Goal: Task Accomplishment & Management: Use online tool/utility

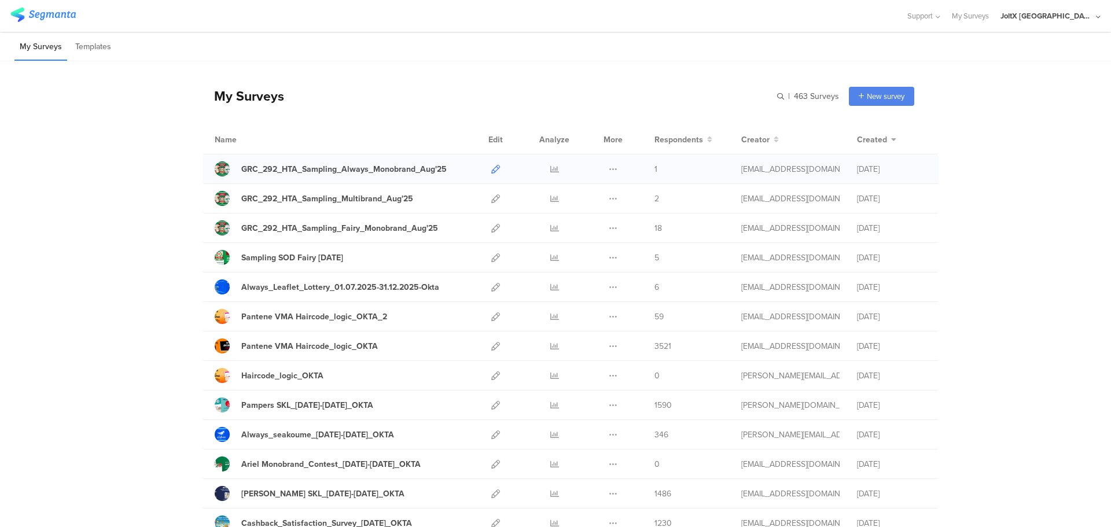
click at [491, 170] on icon at bounding box center [495, 169] width 9 height 9
click at [491, 228] on icon at bounding box center [495, 228] width 9 height 9
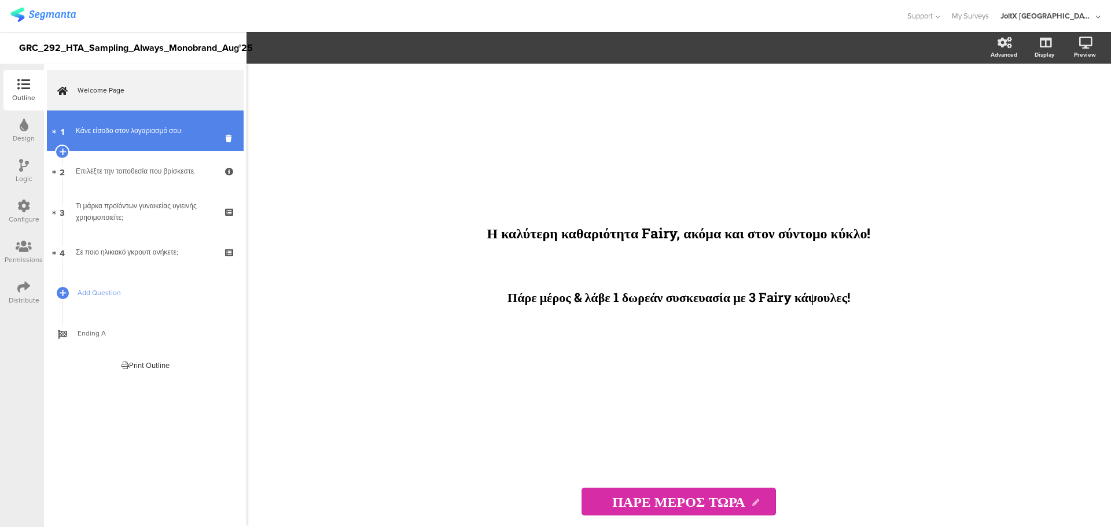
click at [76, 121] on link "1 Κάνε είσοδο στον λογαριασμό σου:" at bounding box center [145, 130] width 197 height 40
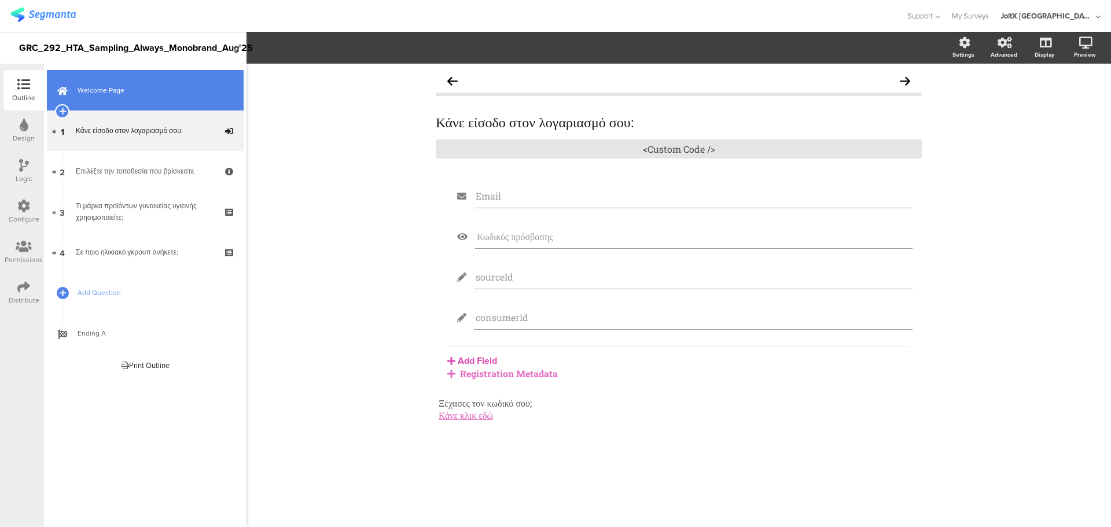
click at [110, 95] on span "Welcome Page" at bounding box center [152, 90] width 148 height 12
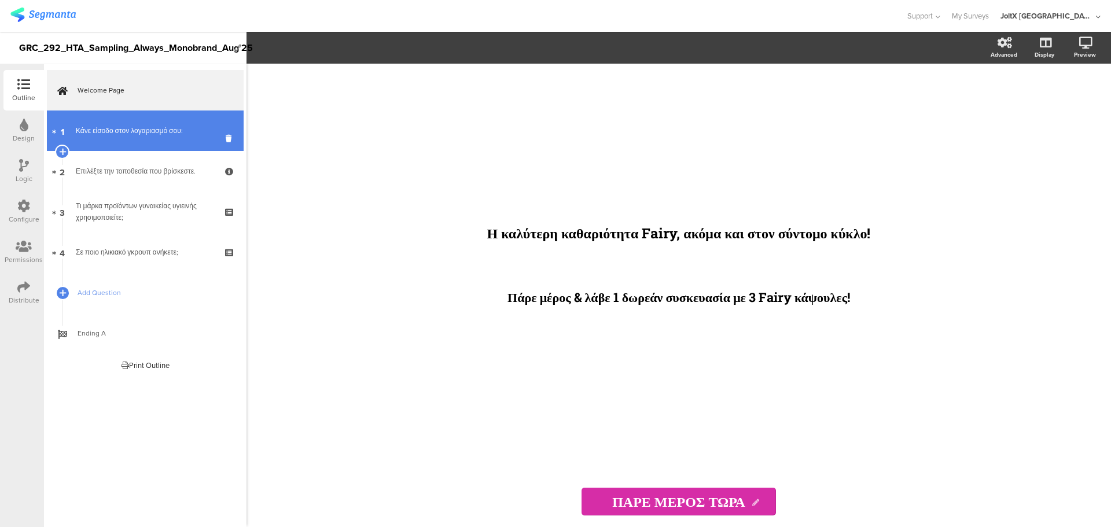
click at [110, 117] on link "1 Κάνε είσοδο στον λογαριασμό σου:" at bounding box center [145, 130] width 197 height 40
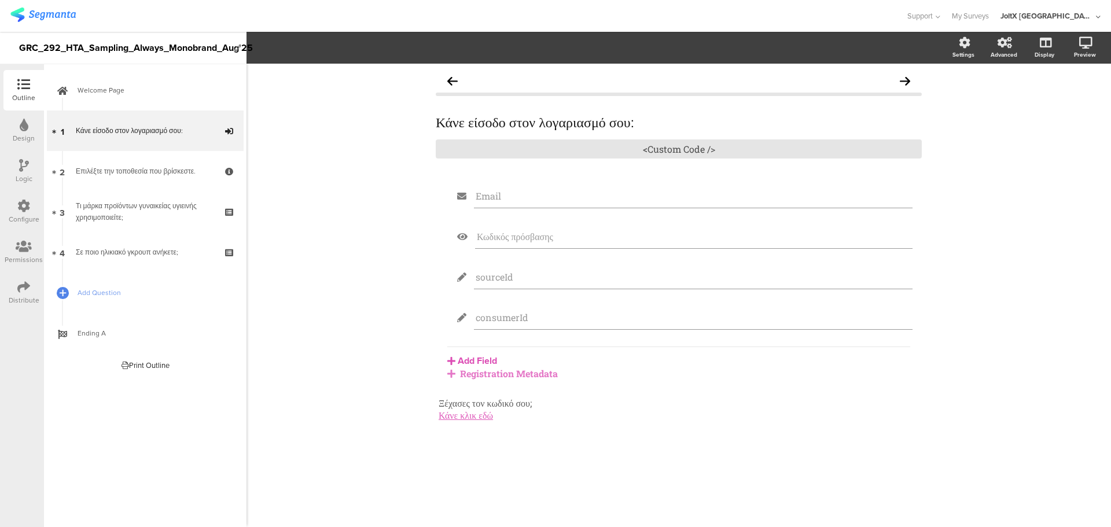
click at [502, 375] on div "Registration Metadata" at bounding box center [678, 373] width 463 height 12
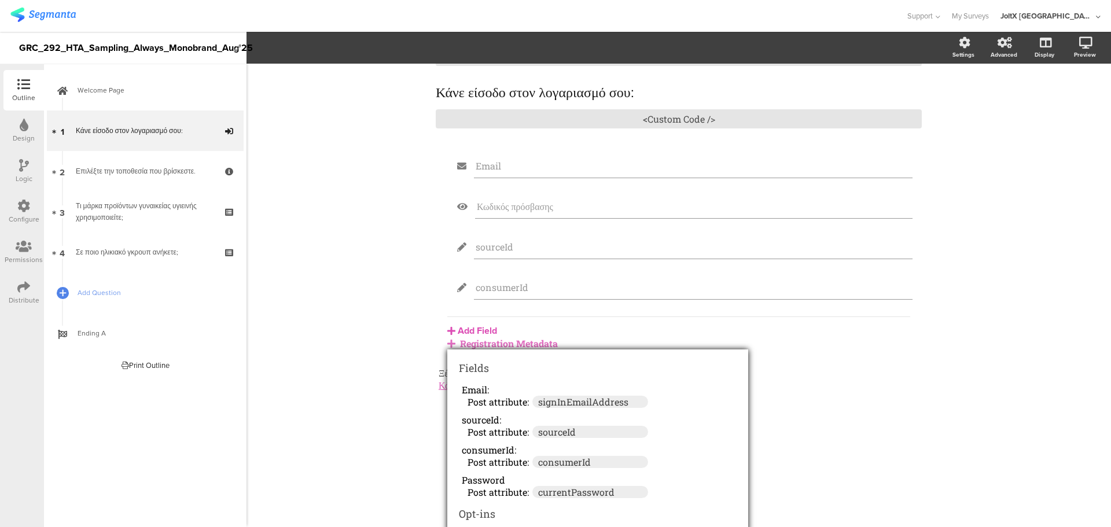
scroll to position [47, 0]
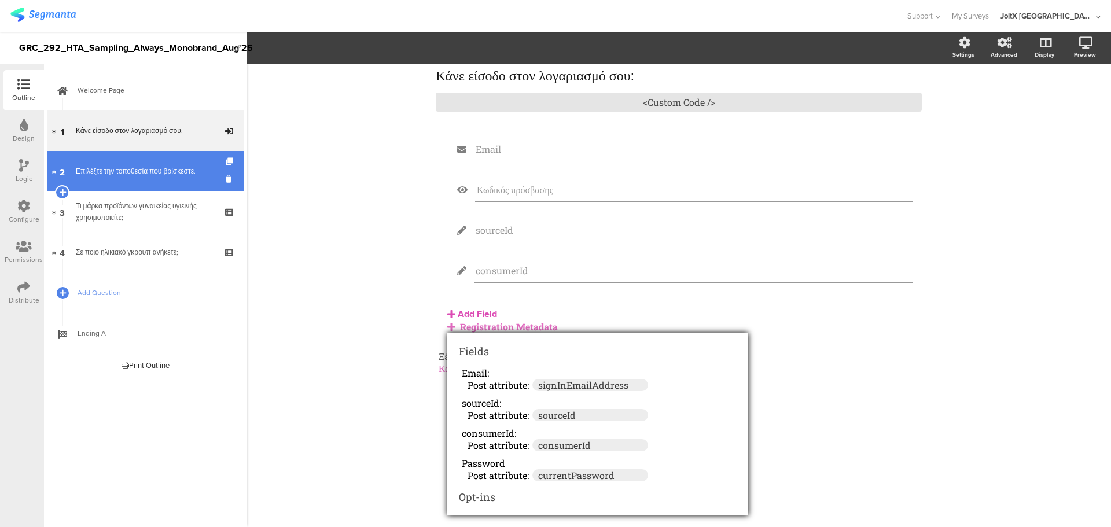
click at [150, 160] on link "2 Επιλέξτε την τοποθεσία που βρίσκεστε." at bounding box center [145, 171] width 197 height 40
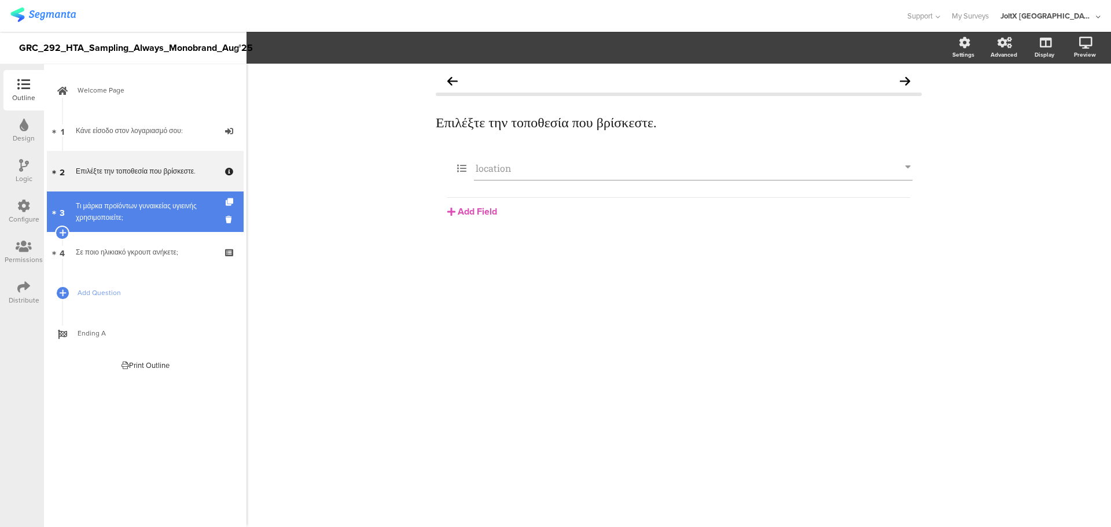
click at [94, 215] on div "Τι μάρκα προϊόντων γυναικείας υγιεινής χρησιμοποιείτε;" at bounding box center [145, 211] width 138 height 23
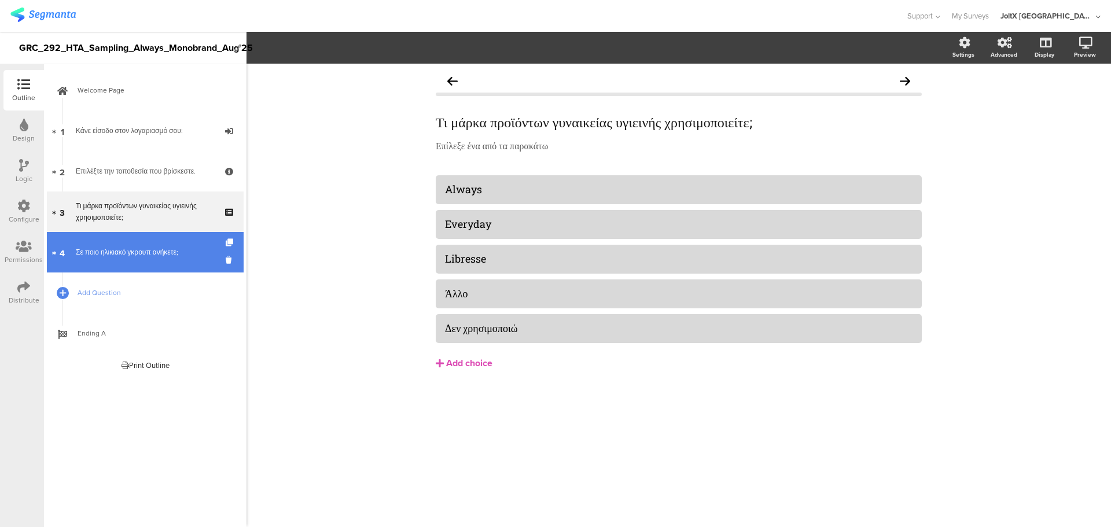
click at [108, 244] on link "4 Σε ποιο ηλικιακό γκρουπ ανήκετε;" at bounding box center [145, 252] width 197 height 40
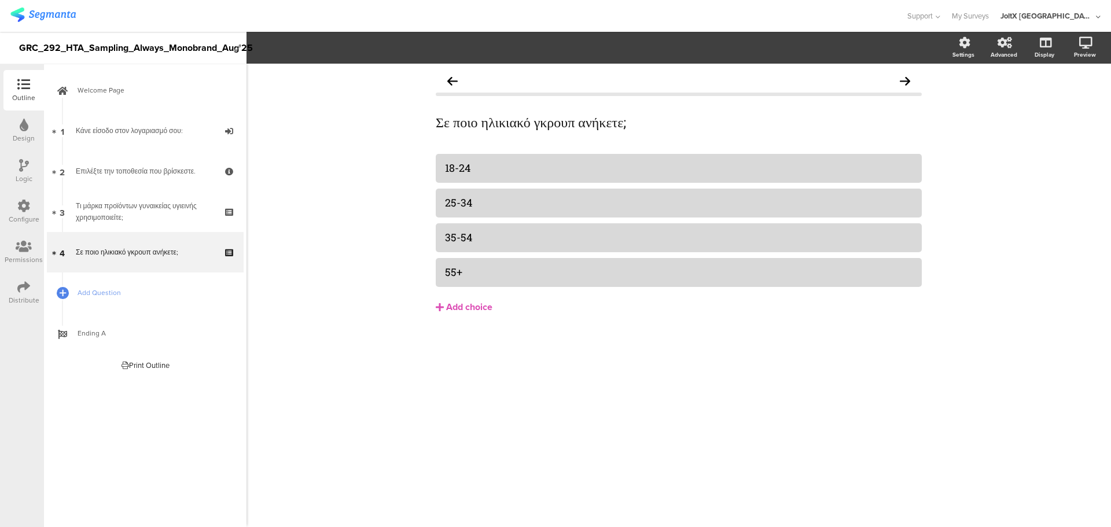
click at [9, 222] on div "Configure" at bounding box center [24, 219] width 31 height 10
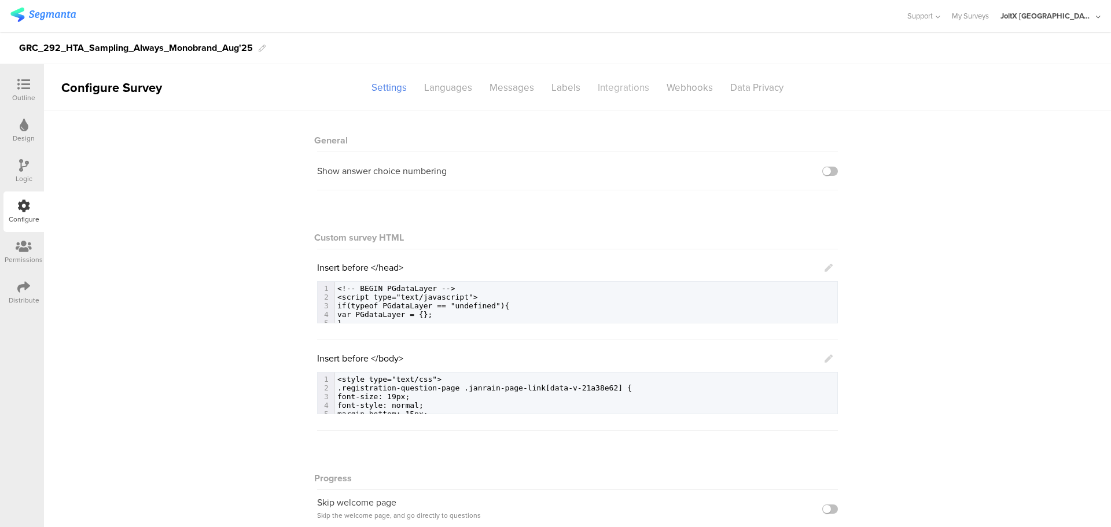
click at [639, 82] on div "Integrations" at bounding box center [623, 88] width 69 height 20
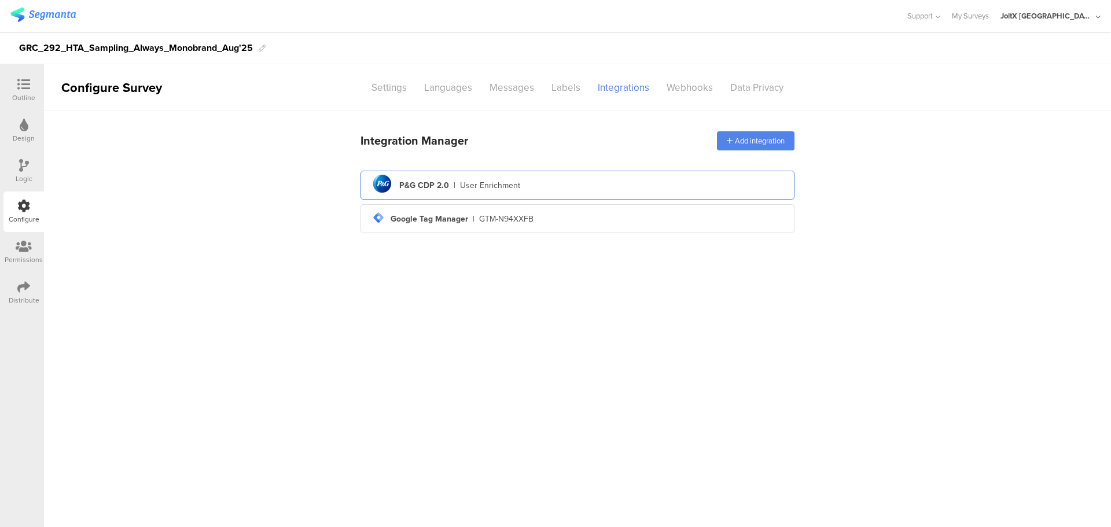
click at [528, 178] on div "pg logo P&G CDP 2.0 | User Enrichment" at bounding box center [577, 185] width 415 height 28
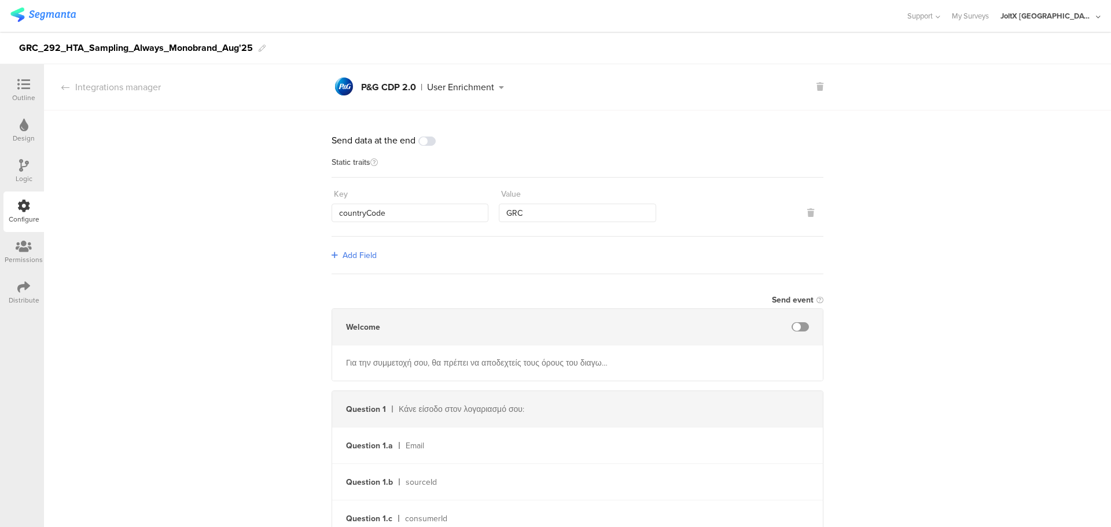
click at [13, 178] on div "Logic" at bounding box center [23, 171] width 40 height 40
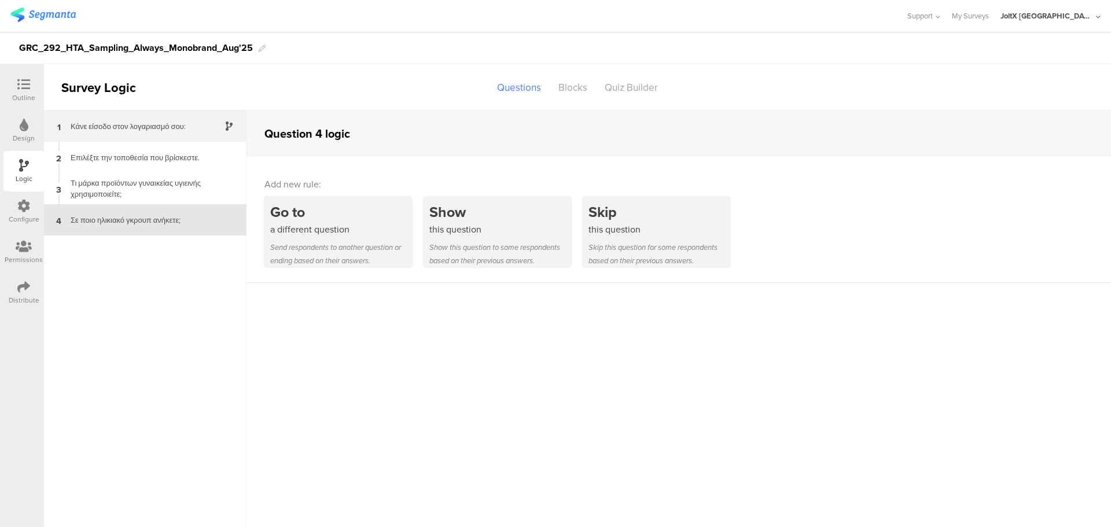
click at [165, 123] on div "Κάνε είσοδο στον λογαριασμό σου:" at bounding box center [136, 126] width 145 height 11
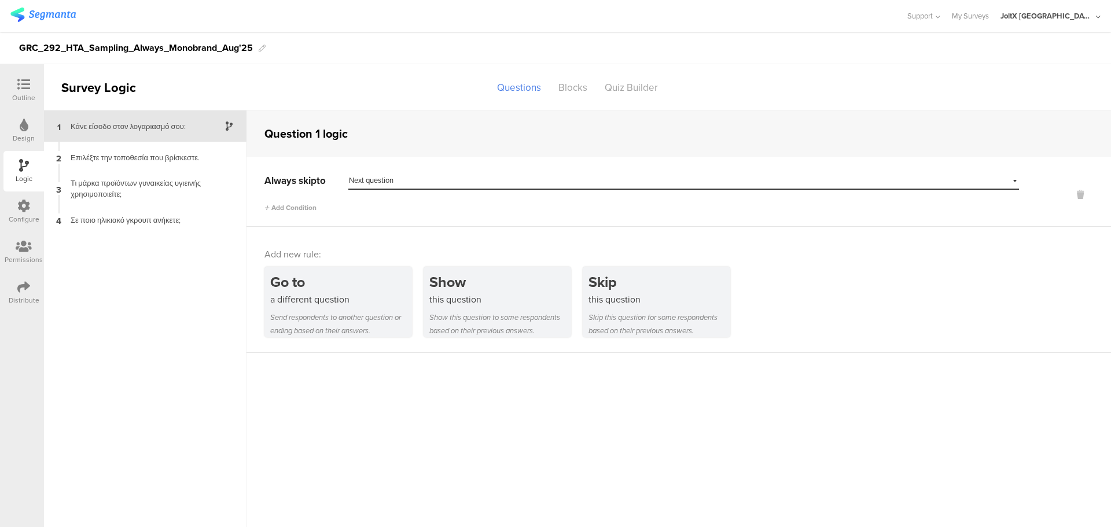
click at [419, 181] on div "Select destination... Next question" at bounding box center [676, 180] width 655 height 10
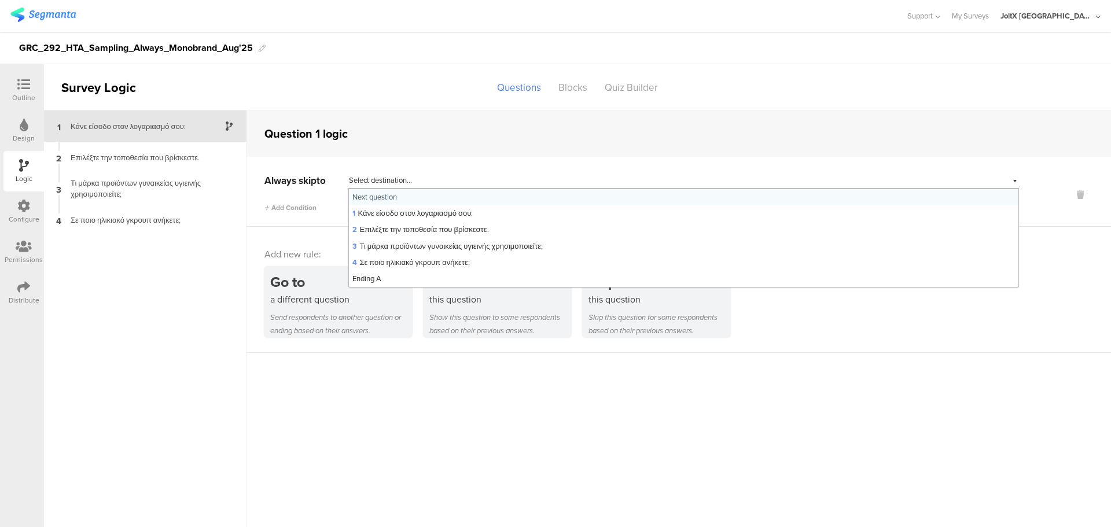
click at [382, 172] on div "Select destination... Next question" at bounding box center [683, 181] width 670 height 18
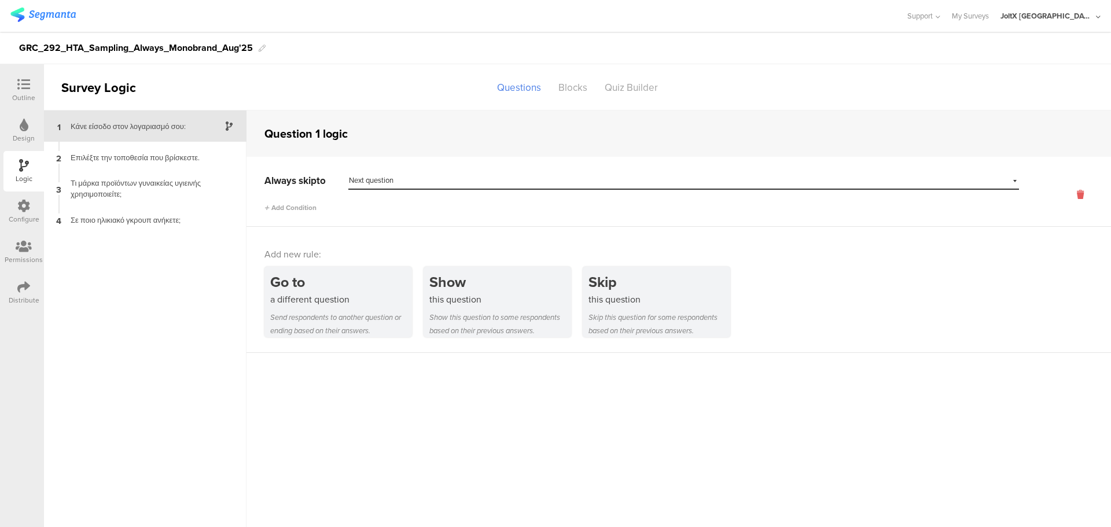
click at [1077, 195] on icon at bounding box center [1080, 194] width 28 height 13
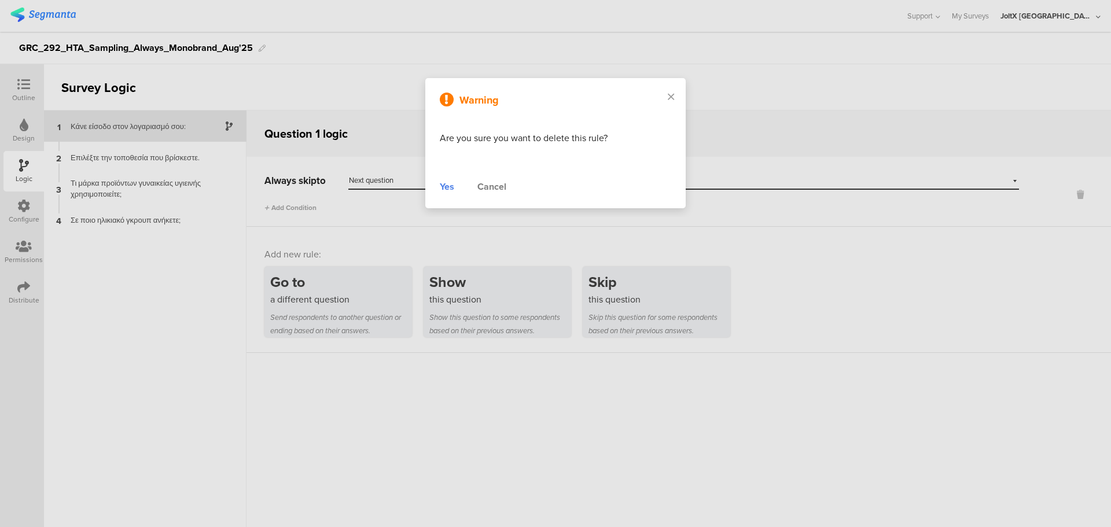
click at [441, 190] on div "Yes" at bounding box center [447, 187] width 14 height 14
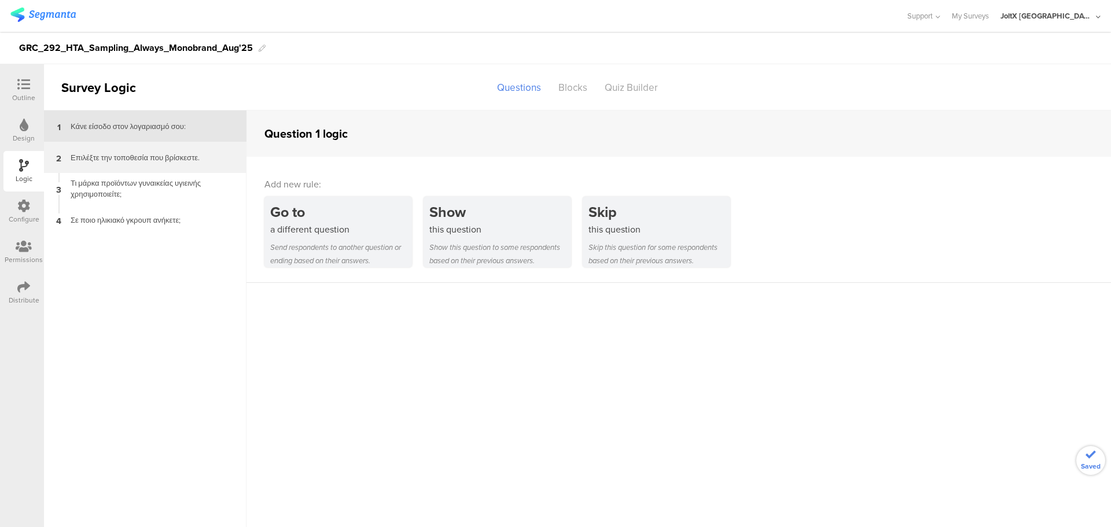
click at [160, 150] on div "2 Επιλέξτε την τοποθεσία που βρίσκεστε." at bounding box center [145, 157] width 202 height 31
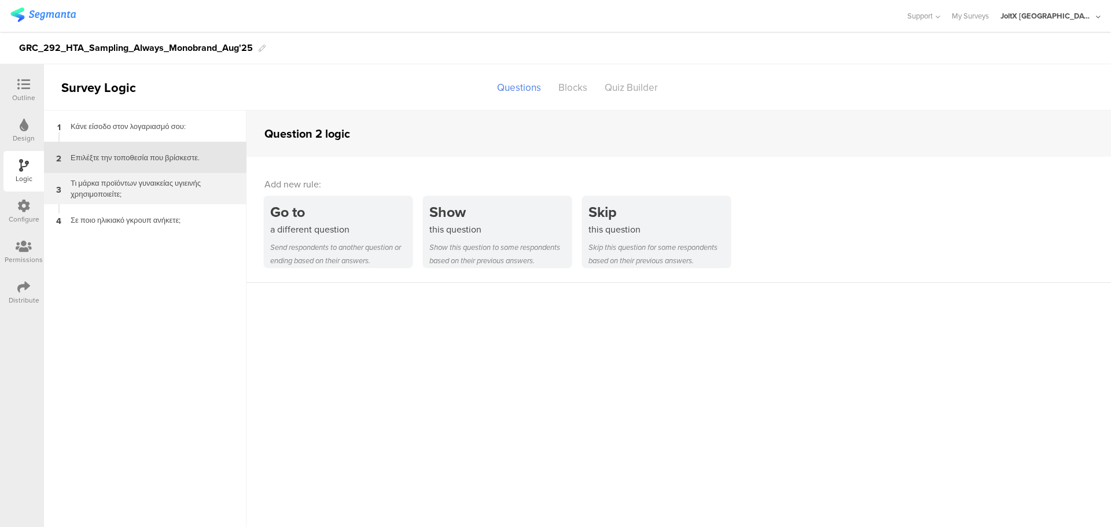
click at [156, 177] on div "3 Τι μάρκα προϊόντων γυναικείας υγιεινής χρησιμοποιείτε;" at bounding box center [145, 188] width 202 height 31
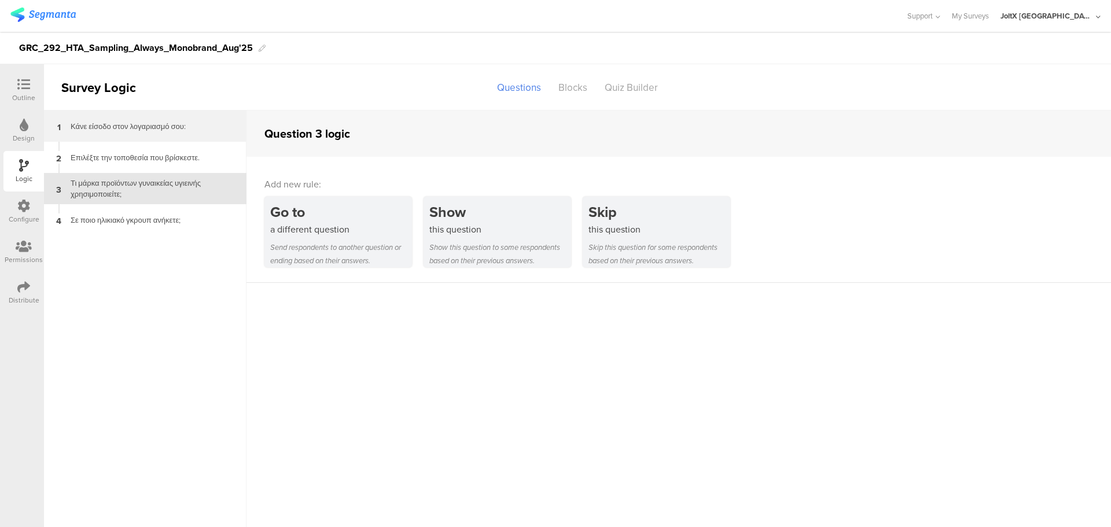
click at [157, 126] on div "Κάνε είσοδο στον λογαριασμό σου:" at bounding box center [136, 126] width 145 height 11
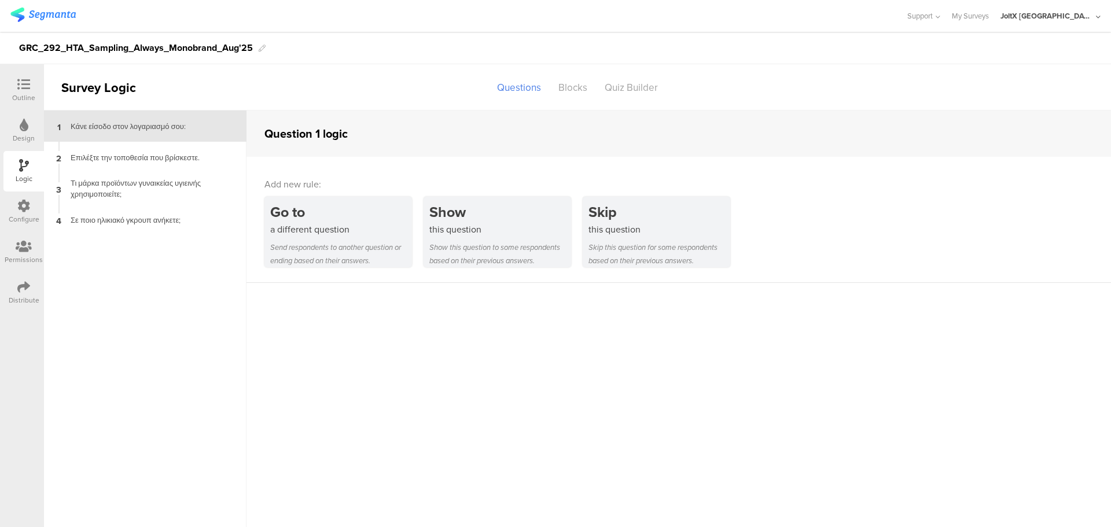
click at [31, 79] on div at bounding box center [23, 85] width 23 height 14
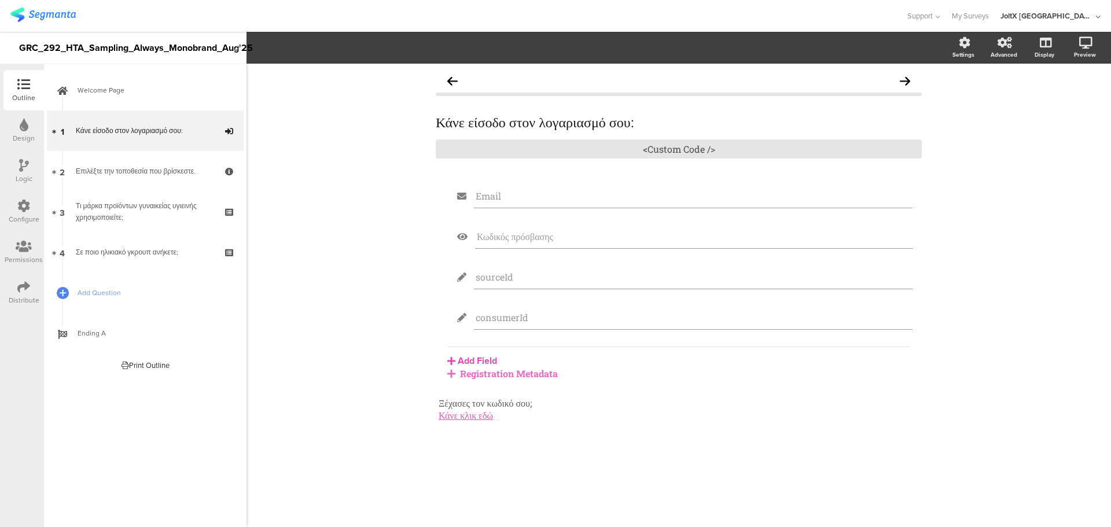
click at [10, 289] on div "Distribute" at bounding box center [23, 292] width 40 height 40
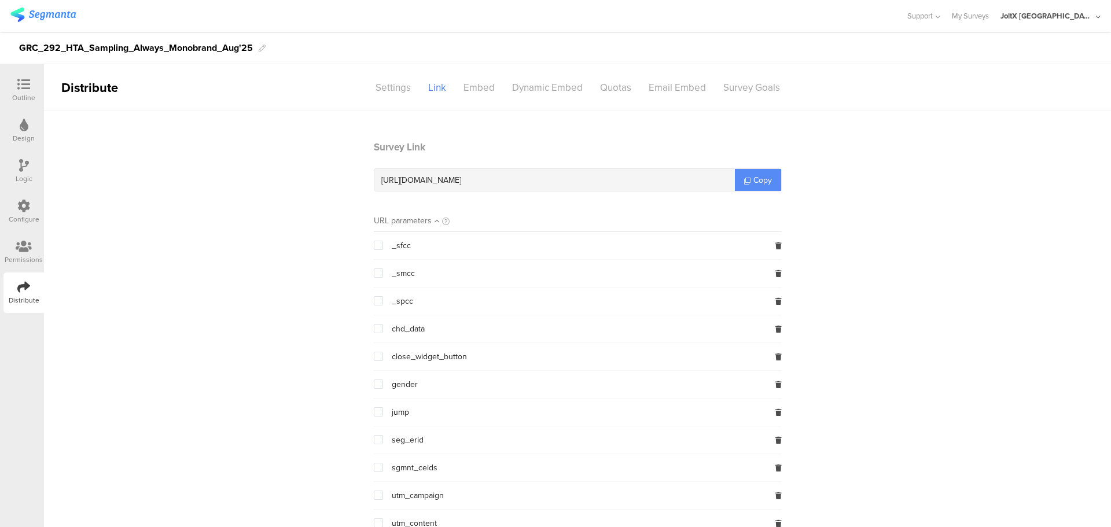
click at [746, 179] on link "Copy" at bounding box center [758, 180] width 46 height 22
click at [19, 174] on div "Logic" at bounding box center [24, 179] width 17 height 10
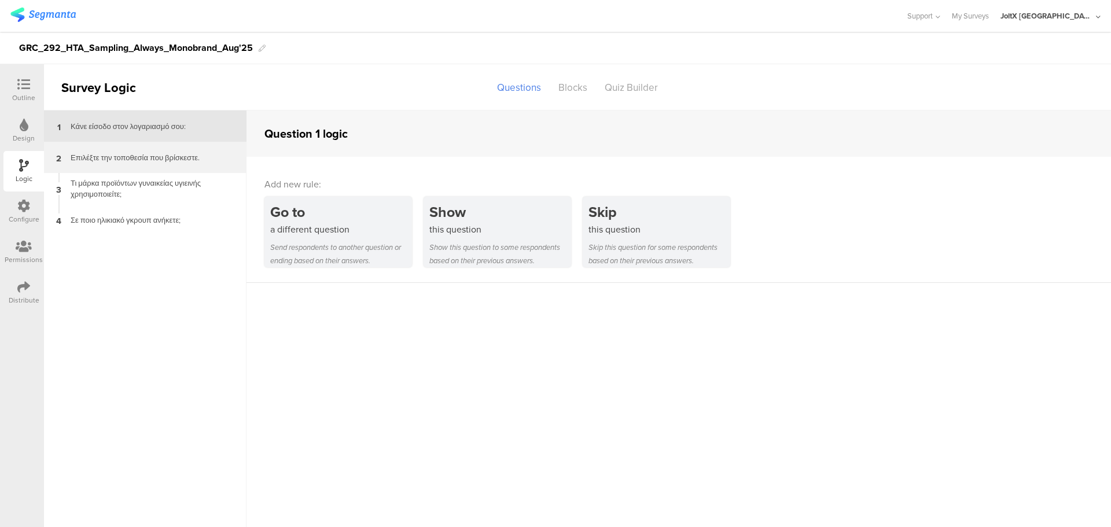
click at [129, 152] on div "Επιλέξτε την τοποθεσία που βρίσκεστε." at bounding box center [136, 157] width 145 height 11
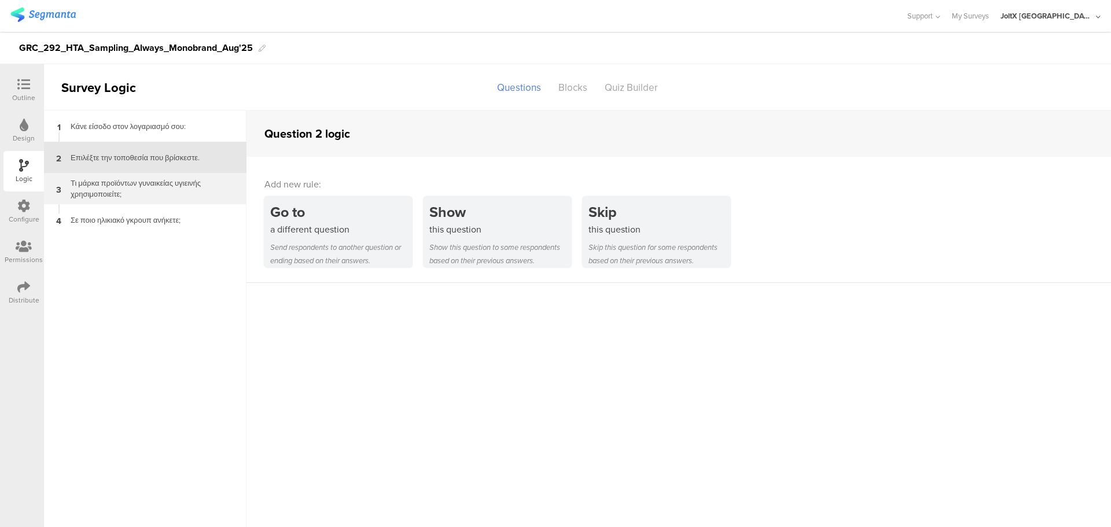
click at [128, 173] on div "3 Τι μάρκα προϊόντων γυναικείας υγιεινής χρησιμοποιείτε;" at bounding box center [145, 188] width 202 height 31
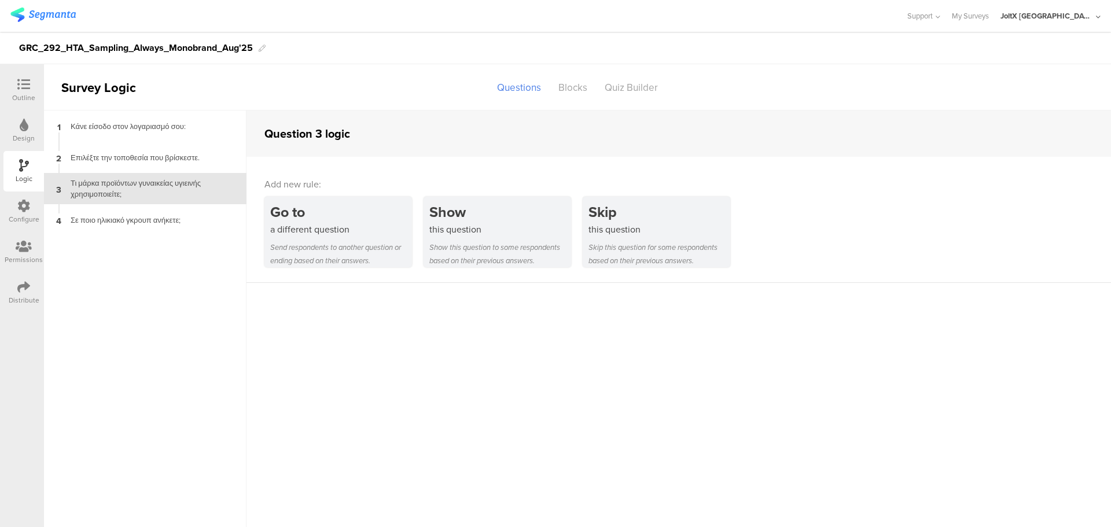
click at [124, 204] on div "3 Τι μάρκα προϊόντων γυναικείας υγιεινής χρησιμοποιείτε;" at bounding box center [145, 188] width 202 height 31
click at [134, 132] on div "1 Κάνε είσοδο στον λογαριασμό σου:" at bounding box center [145, 125] width 202 height 31
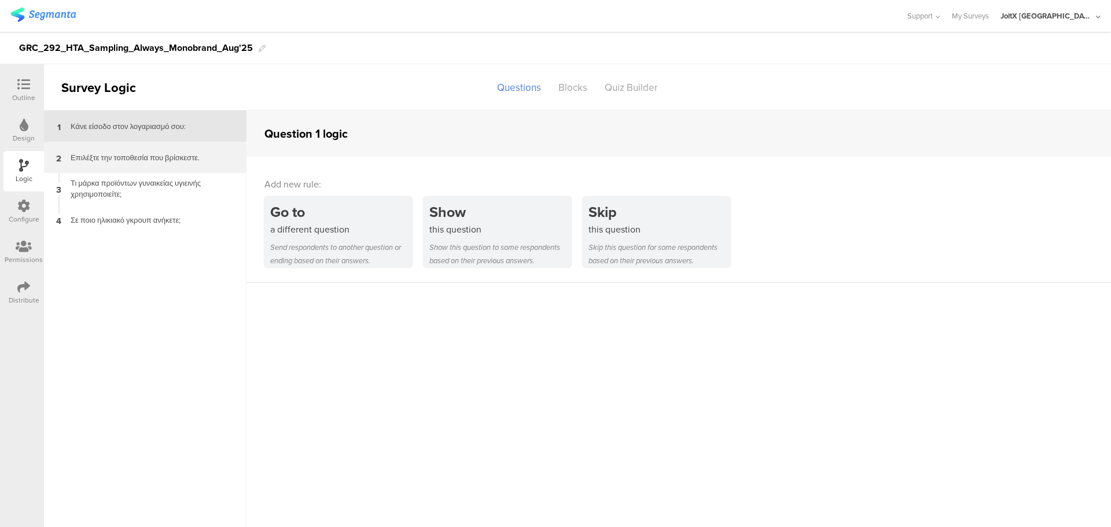
click at [144, 164] on div "2 Επιλέξτε την τοποθεσία που βρίσκεστε." at bounding box center [145, 157] width 202 height 31
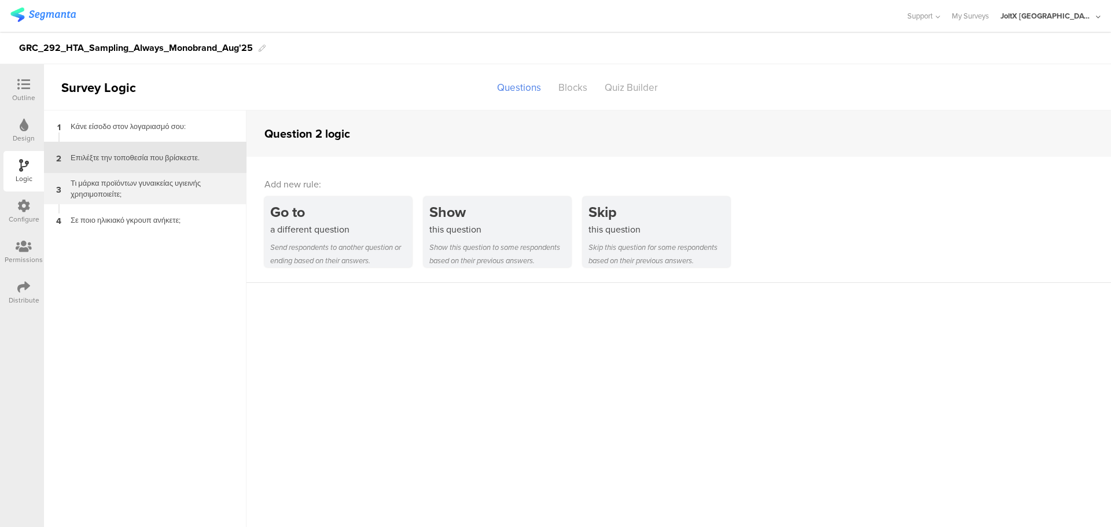
click at [141, 182] on div "Τι μάρκα προϊόντων γυναικείας υγιεινής χρησιμοποιείτε;" at bounding box center [136, 189] width 145 height 22
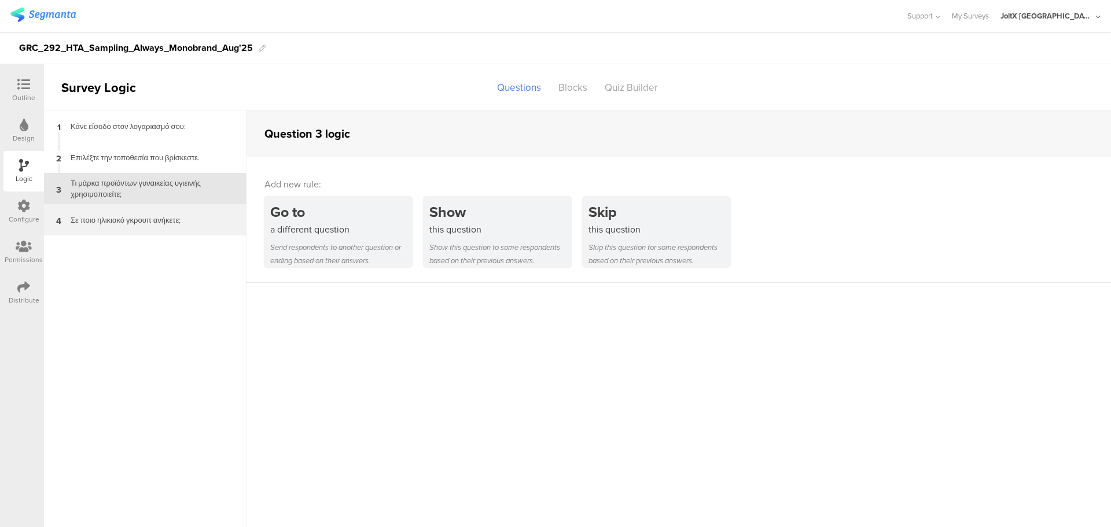
click at [139, 205] on div "4 Σε ποιο ηλικιακό γκρουπ ανήκετε;" at bounding box center [145, 219] width 202 height 31
click at [137, 178] on div "Τι μάρκα προϊόντων γυναικείας υγιεινής χρησιμοποιείτε;" at bounding box center [136, 189] width 145 height 22
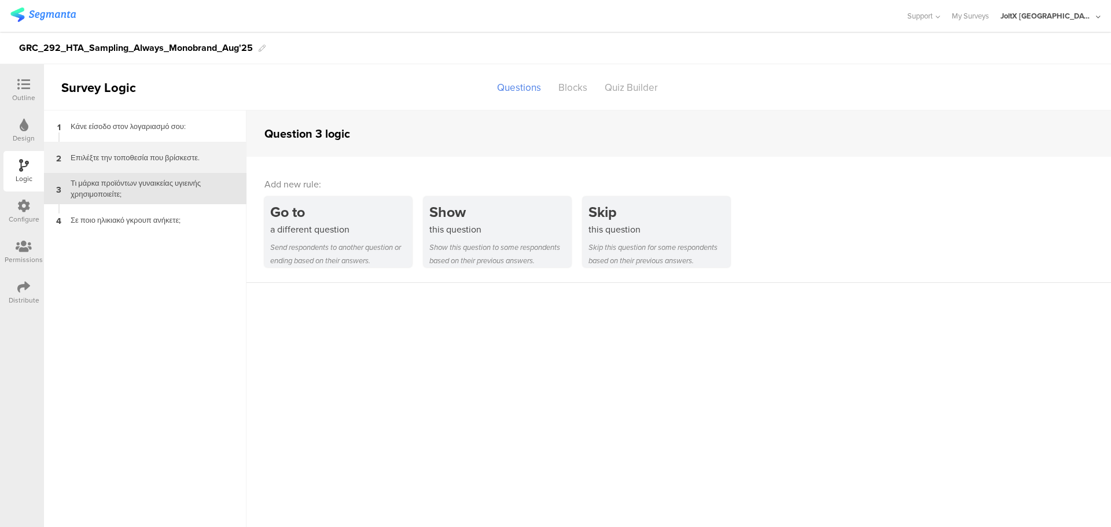
click at [137, 159] on div "Επιλέξτε την τοποθεσία που βρίσκεστε." at bounding box center [136, 157] width 145 height 11
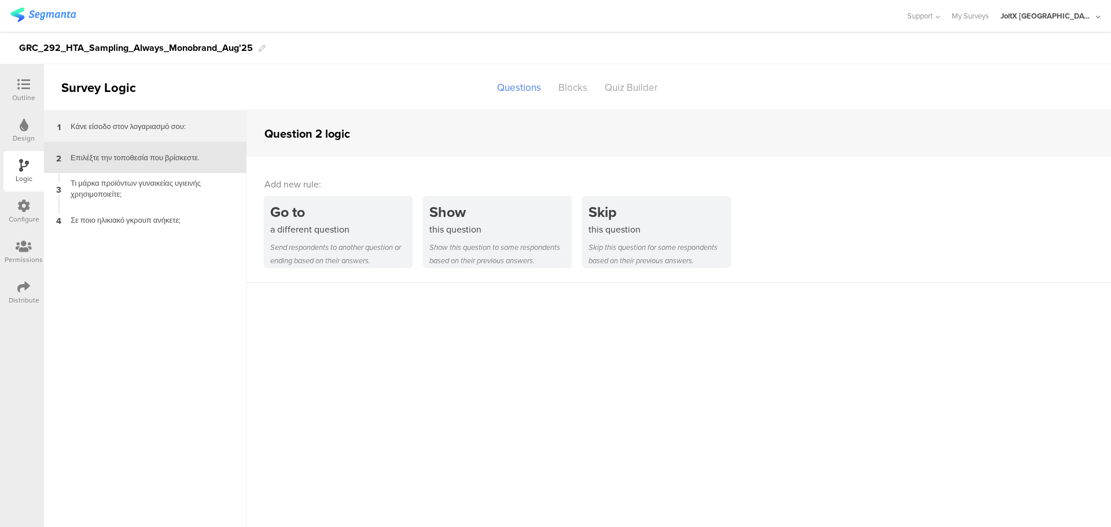
click at [135, 116] on div "1 Κάνε είσοδο στον λογαριασμό σου:" at bounding box center [145, 125] width 202 height 31
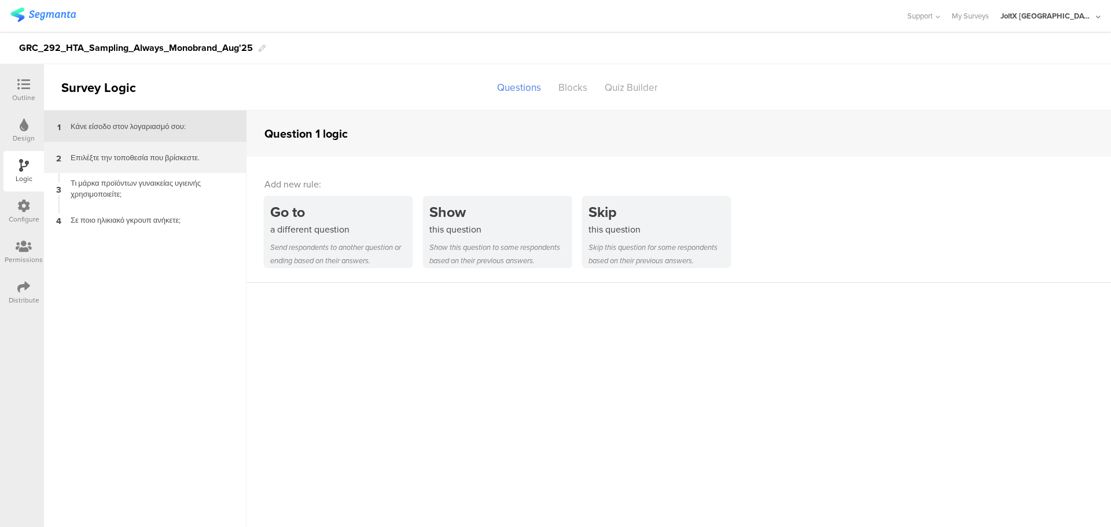
click at [164, 152] on div "Επιλέξτε την τοποθεσία που βρίσκεστε." at bounding box center [136, 157] width 145 height 11
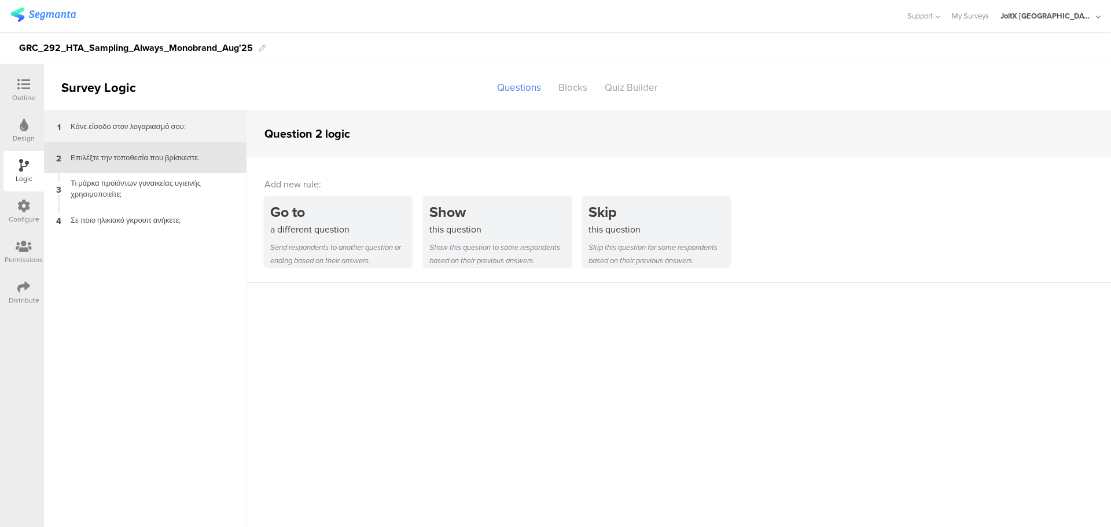
click at [162, 134] on div "1 Κάνε είσοδο στον λογαριασμό σου:" at bounding box center [145, 125] width 202 height 31
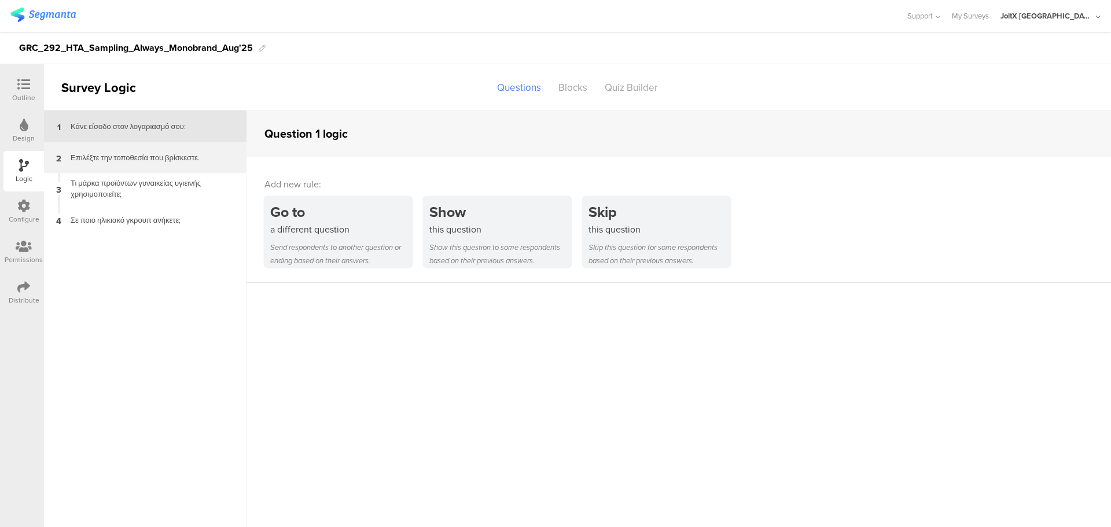
click at [109, 158] on div "Επιλέξτε την τοποθεσία που βρίσκεστε." at bounding box center [136, 157] width 145 height 11
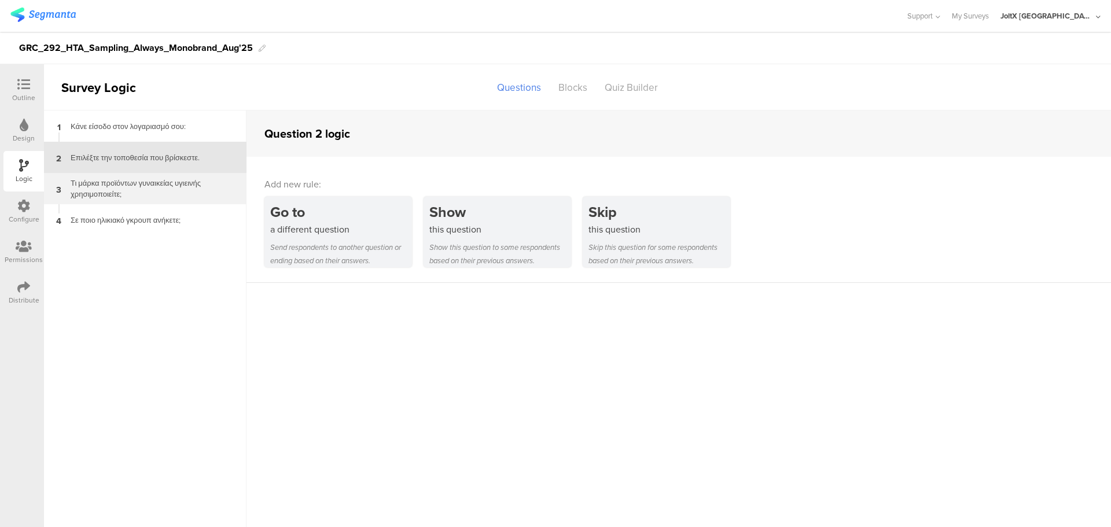
click at [137, 187] on div "Τι μάρκα προϊόντων γυναικείας υγιεινής χρησιμοποιείτε;" at bounding box center [136, 189] width 145 height 22
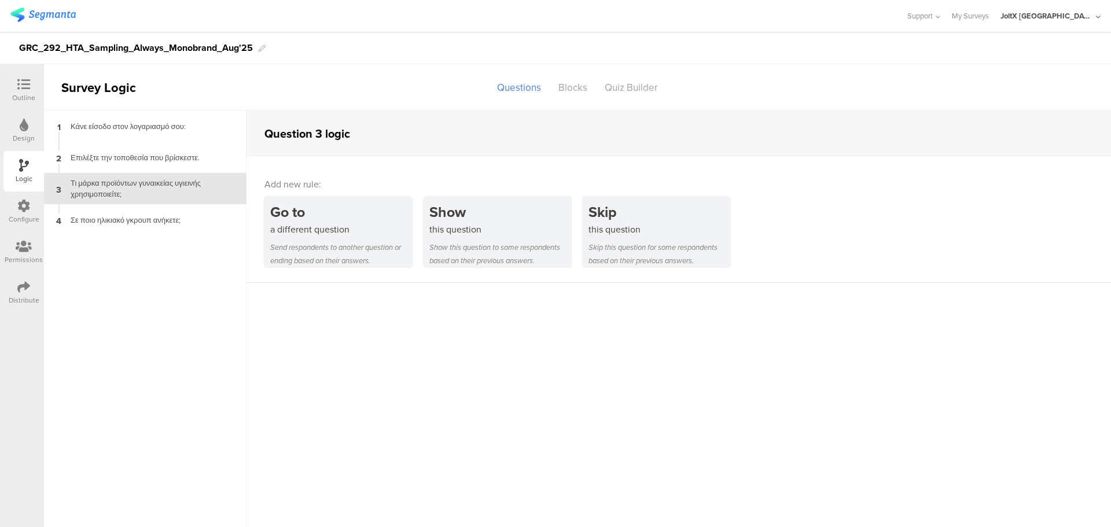
click at [136, 204] on div "3 Τι μάρκα προϊόντων γυναικείας υγιεινής χρησιμοποιείτε;" at bounding box center [145, 188] width 202 height 31
click at [134, 216] on div "Σε ποιο ηλικιακό γκρουπ ανήκετε;" at bounding box center [136, 220] width 145 height 11
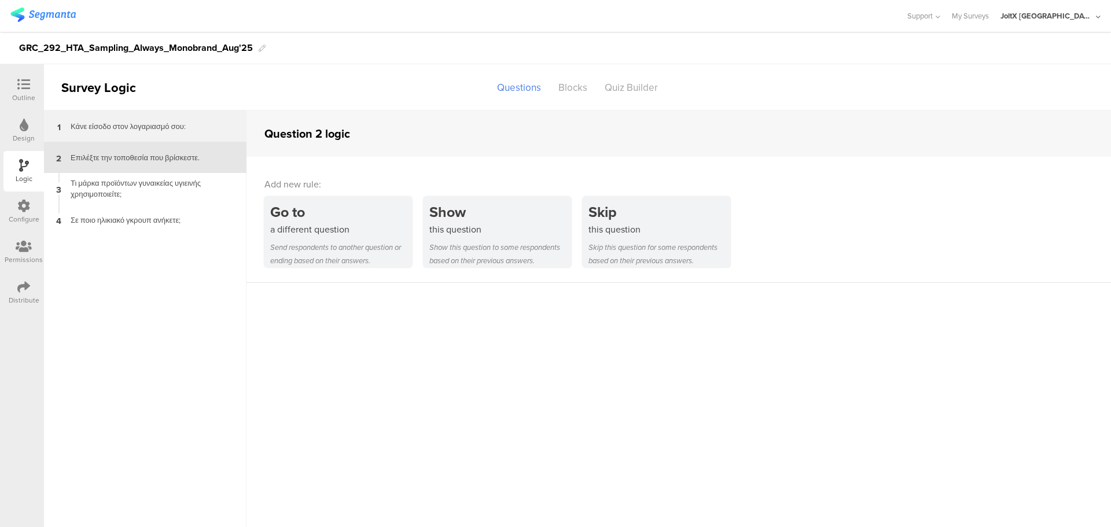
click at [135, 134] on div "1 Κάνε είσοδο στον λογαριασμό σου:" at bounding box center [145, 125] width 202 height 31
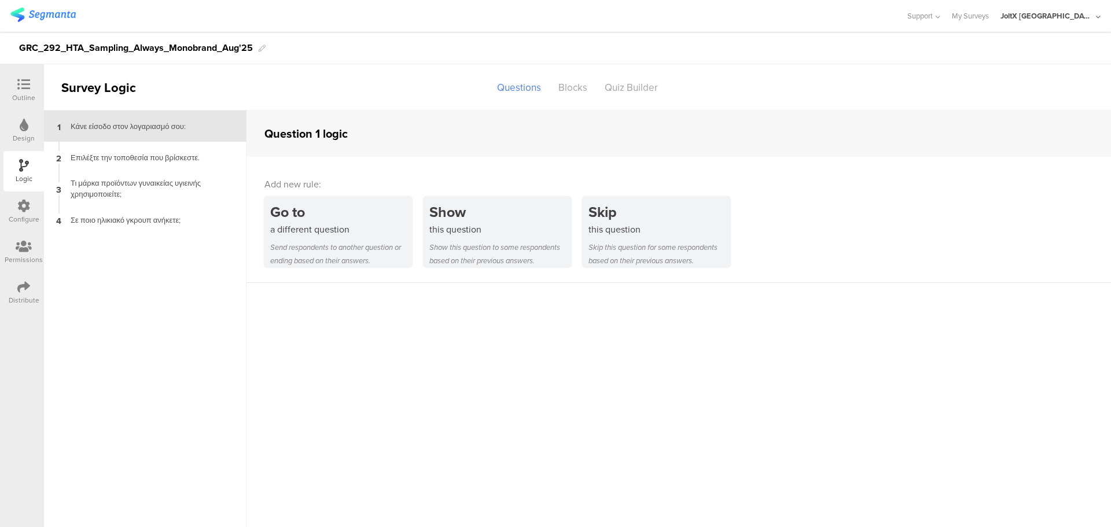
click at [569, 99] on sg-section-page-header "Survey Logic Questions Blocks Quiz Builder" at bounding box center [577, 87] width 1067 height 46
click at [577, 92] on div "Blocks" at bounding box center [572, 88] width 46 height 20
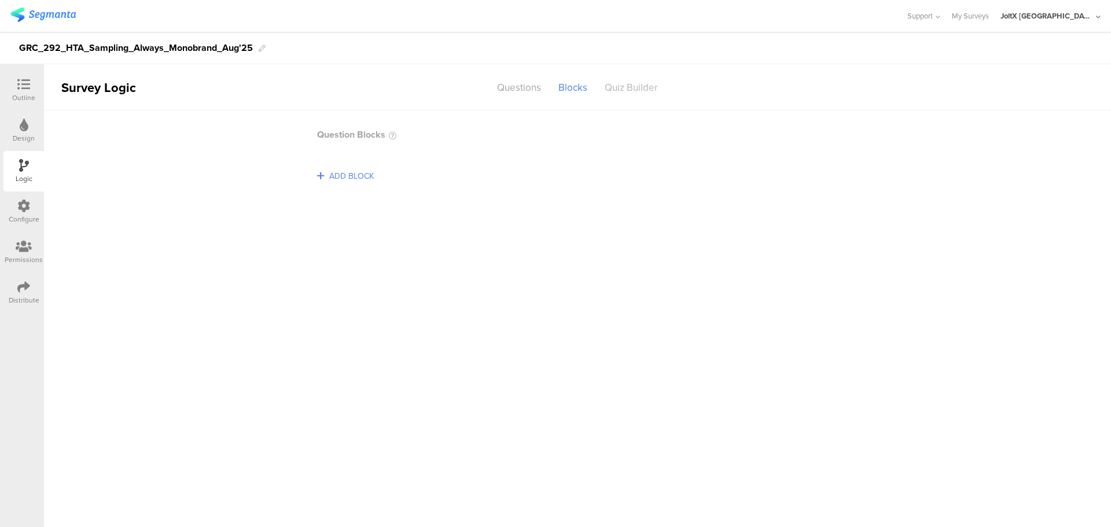
click at [636, 90] on div "Quiz Builder" at bounding box center [631, 88] width 71 height 20
click at [523, 86] on div "Questions" at bounding box center [518, 88] width 61 height 20
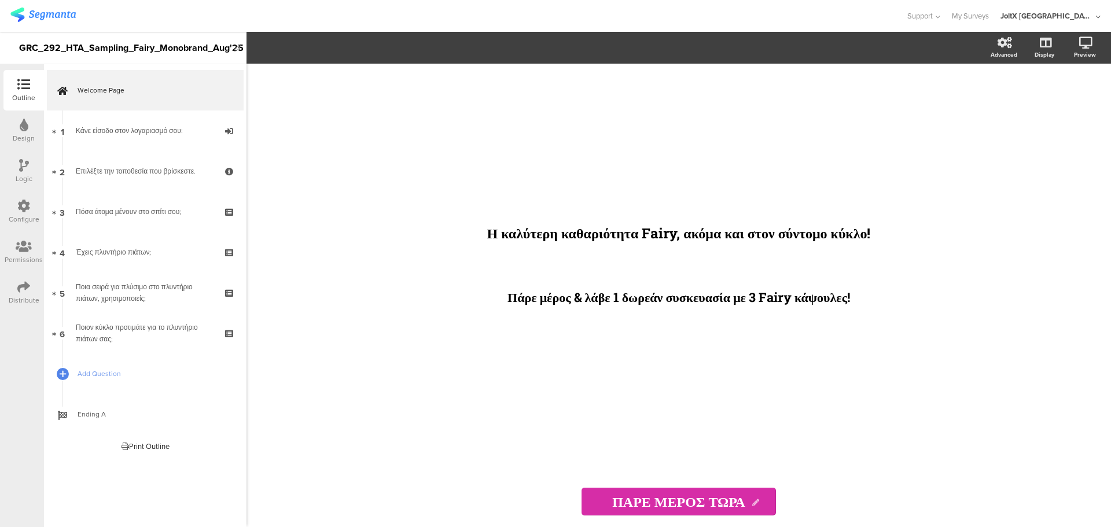
click at [27, 189] on div "Logic" at bounding box center [23, 171] width 40 height 40
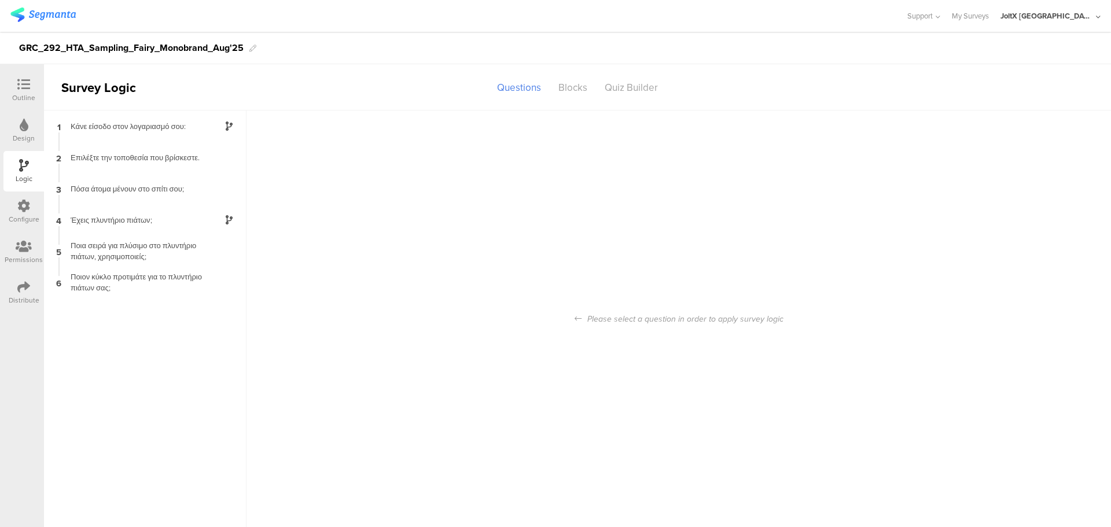
click at [27, 204] on icon at bounding box center [23, 206] width 13 height 13
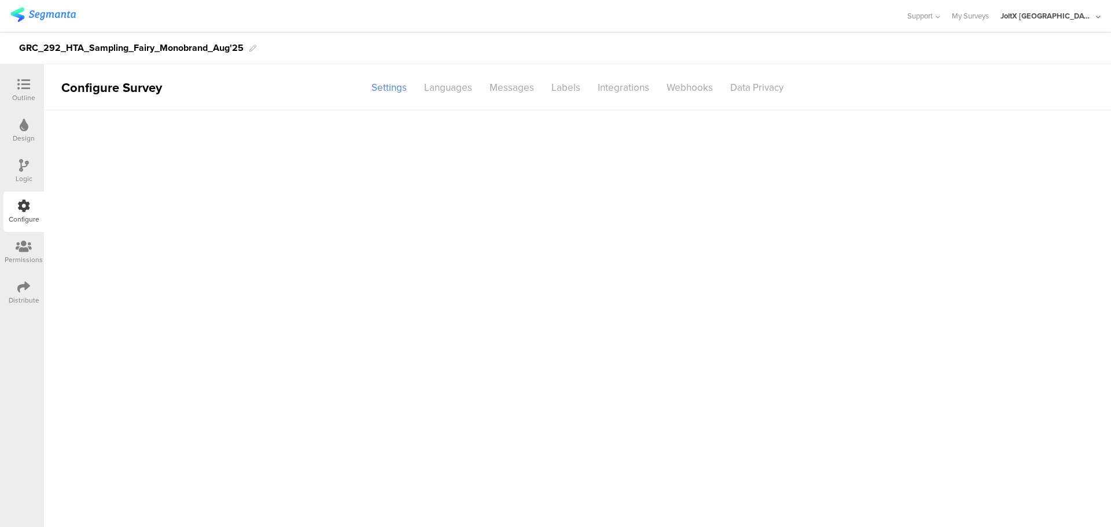
click at [29, 178] on div "Logic" at bounding box center [24, 179] width 17 height 10
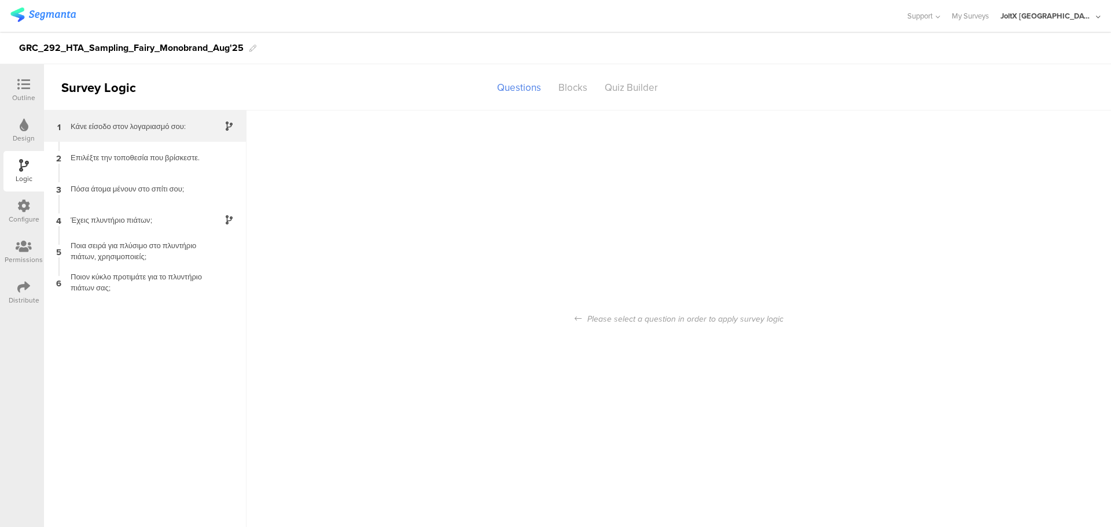
click at [165, 133] on div "1 Κάνε είσοδο στον λογαριασμό σου:" at bounding box center [145, 125] width 202 height 31
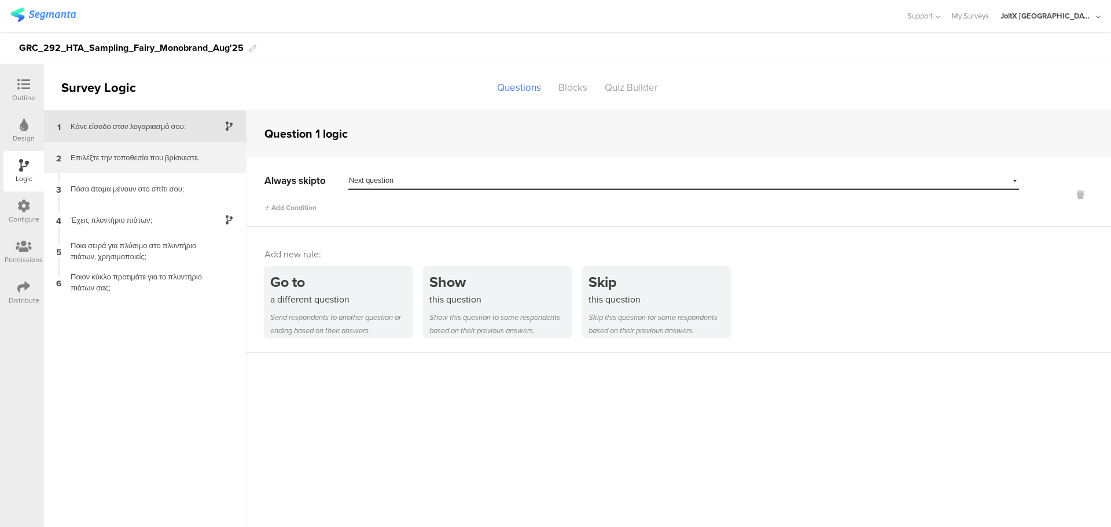
click at [93, 161] on div "Επιλέξτε την τοποθεσία που βρίσκεστε." at bounding box center [136, 157] width 145 height 11
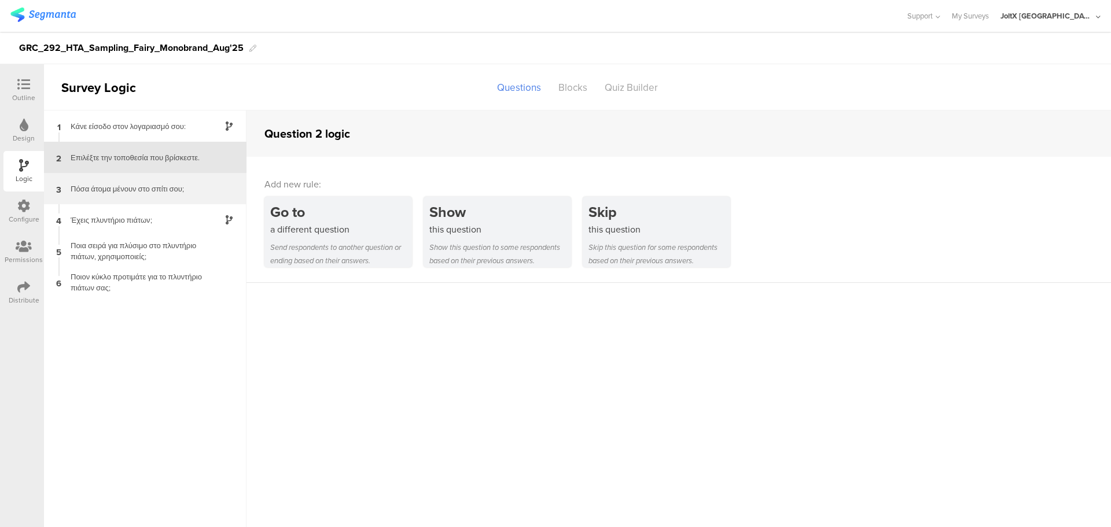
click at [91, 199] on div "3 Πόσα άτομα μένουν στο σπίτι σου;" at bounding box center [145, 188] width 202 height 31
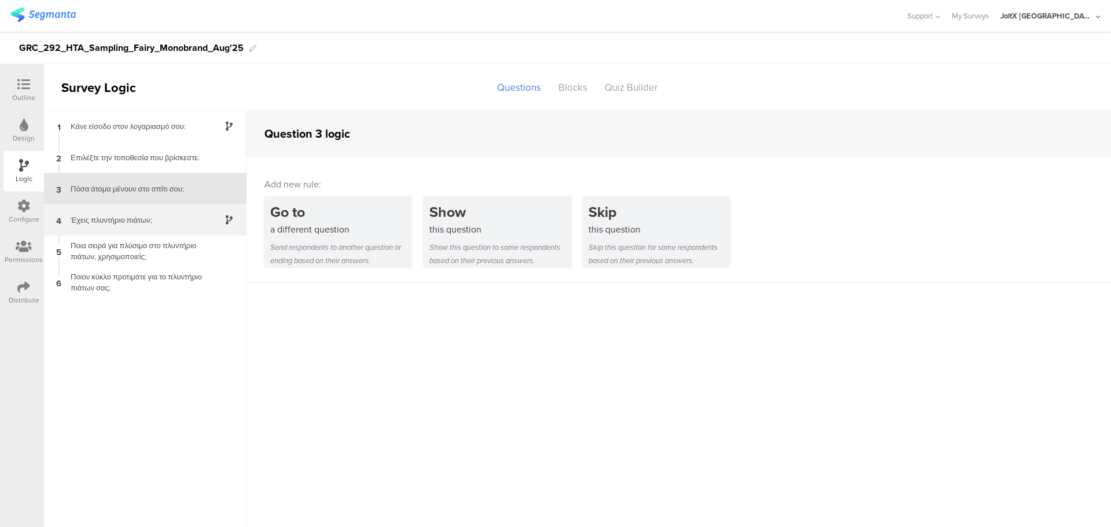
click at [93, 218] on div "Έχεις πλυντήριο πιάτων;" at bounding box center [136, 220] width 145 height 11
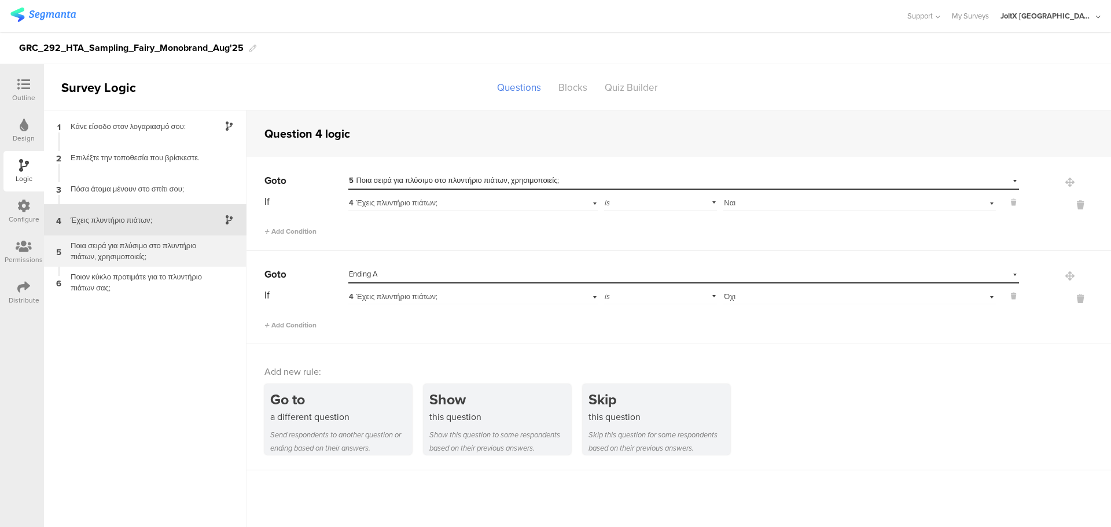
click at [93, 254] on div "Ποια σειρά για πλύσιμο στο πλυντήριο πιάτων, χρησιμοποιείς;" at bounding box center [136, 251] width 145 height 22
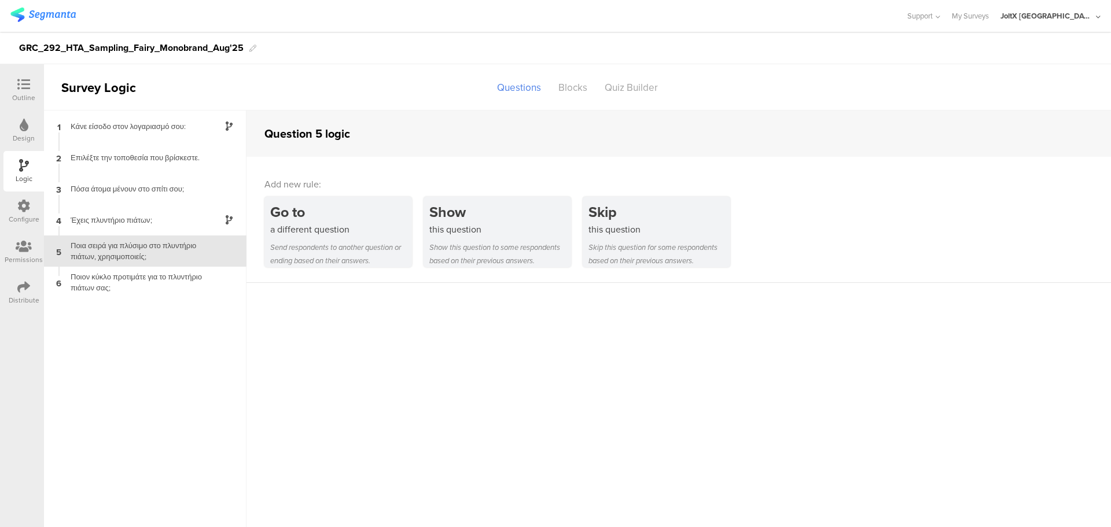
click at [92, 274] on div "Ποιον κύκλο προτιμάτε για το πλυντήριο πιάτων σας;" at bounding box center [136, 282] width 145 height 22
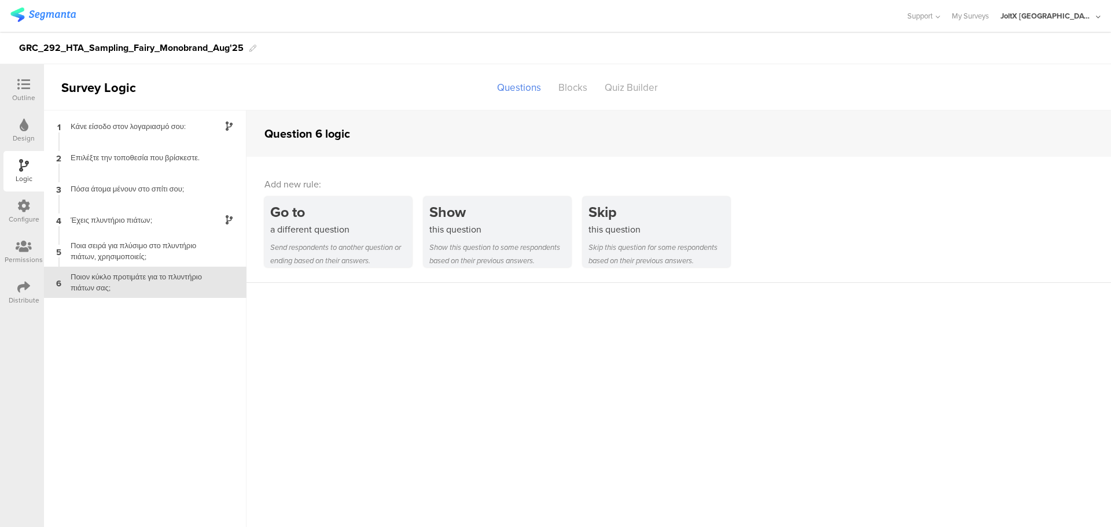
click at [31, 87] on div at bounding box center [23, 85] width 23 height 14
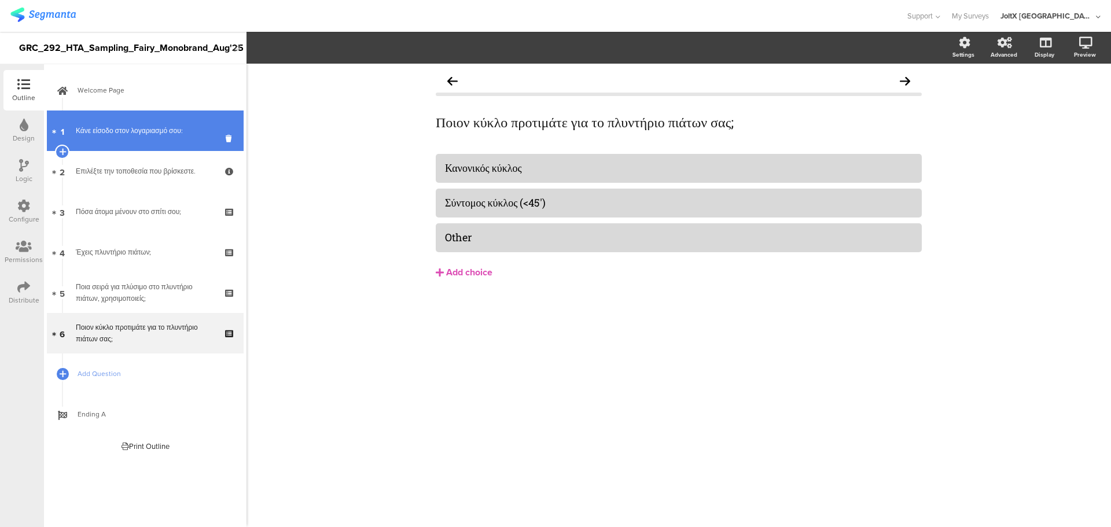
click at [110, 131] on div "Κάνε είσοδο στον λογαριασμό σου:" at bounding box center [145, 131] width 138 height 12
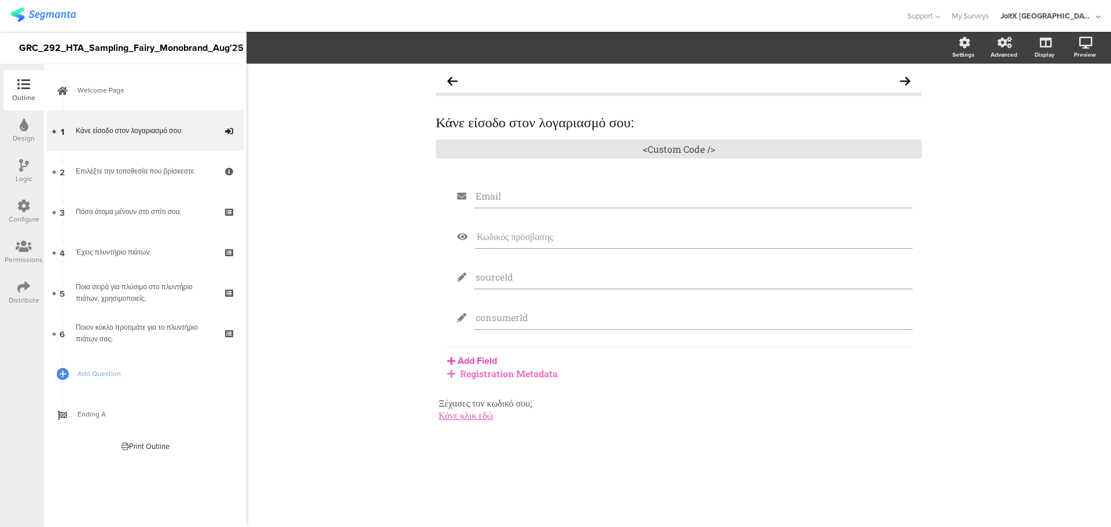
click at [482, 368] on div "Registration Metadata" at bounding box center [678, 373] width 463 height 12
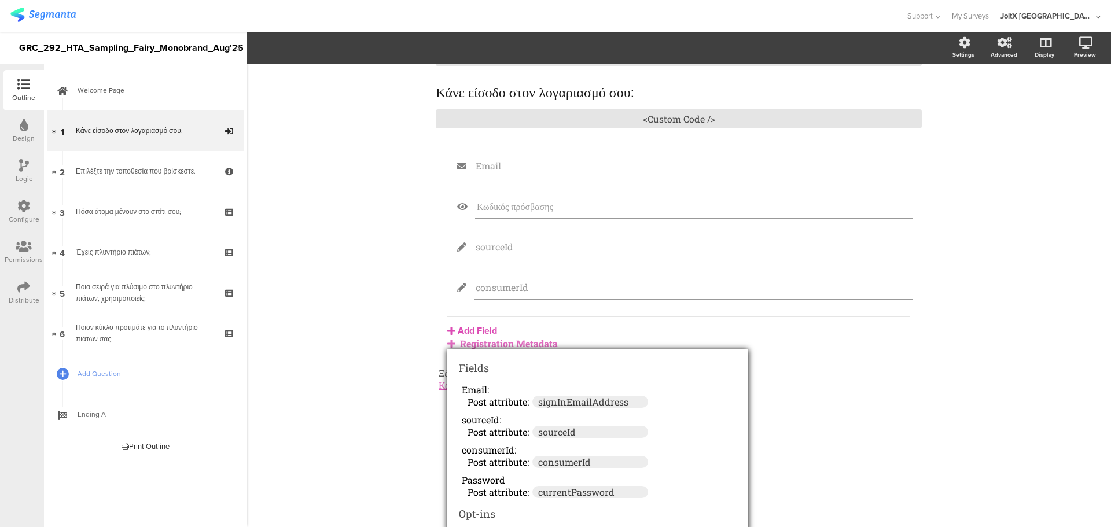
scroll to position [47, 0]
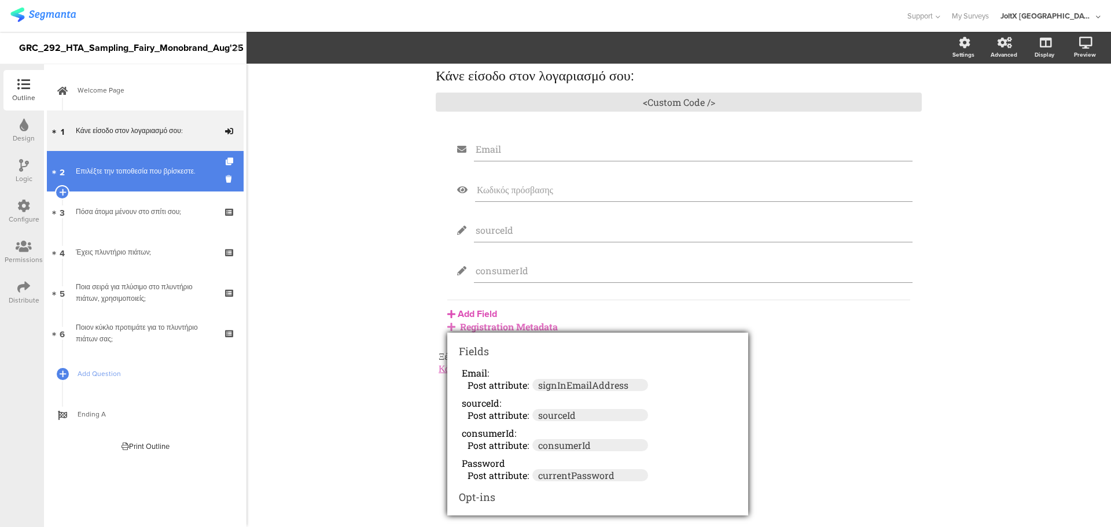
click at [110, 158] on link "2 Επιλέξτε την τοποθεσία που βρίσκεστε." at bounding box center [145, 171] width 197 height 40
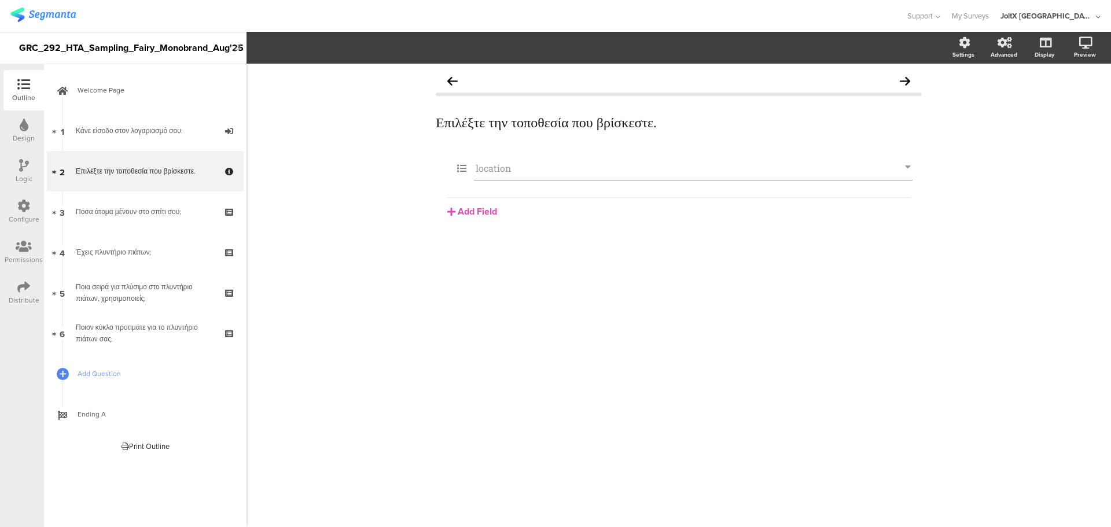
click at [30, 212] on div "Configure" at bounding box center [23, 211] width 40 height 40
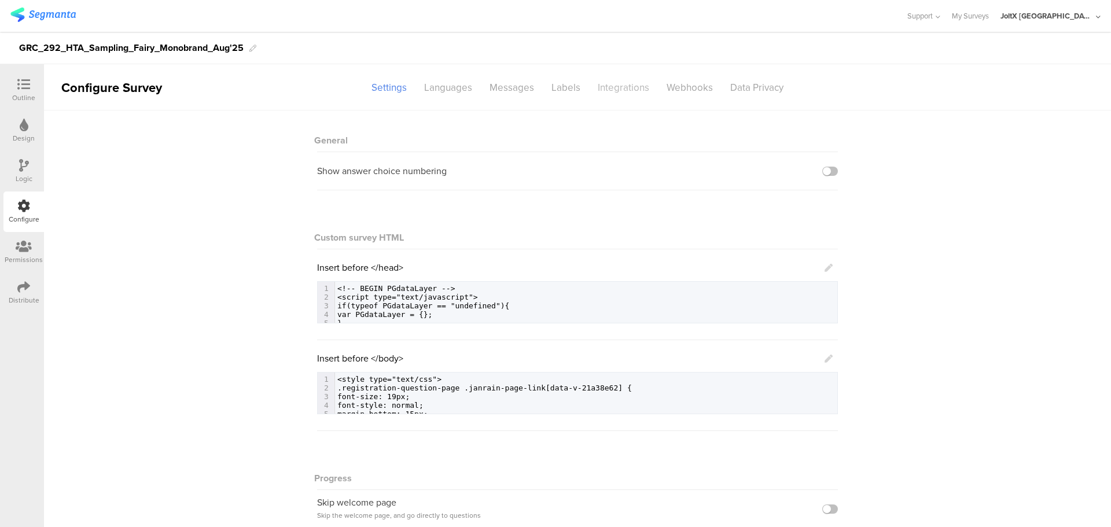
click at [590, 85] on div "Integrations" at bounding box center [623, 88] width 69 height 20
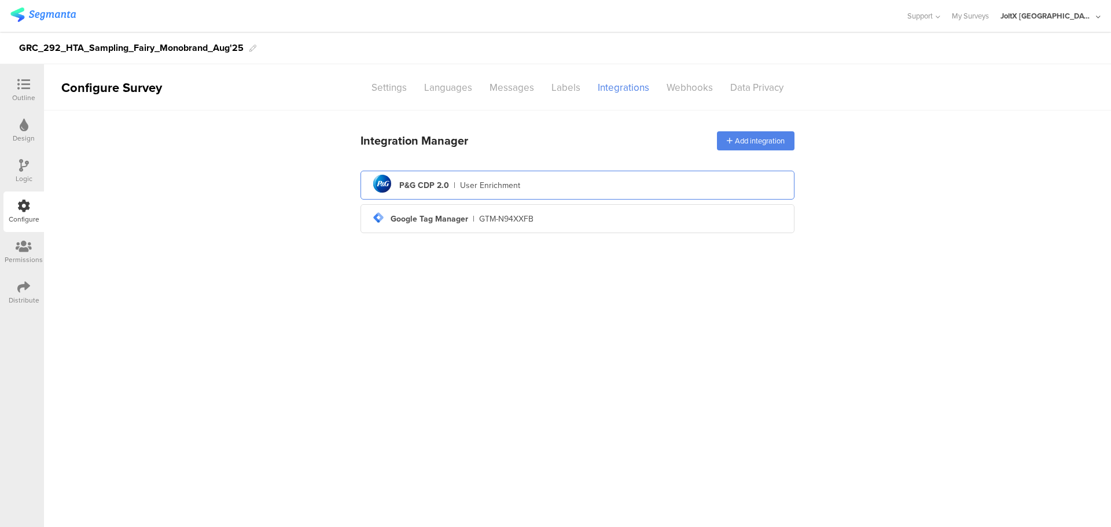
click at [478, 182] on div "User Enrichment" at bounding box center [490, 185] width 60 height 12
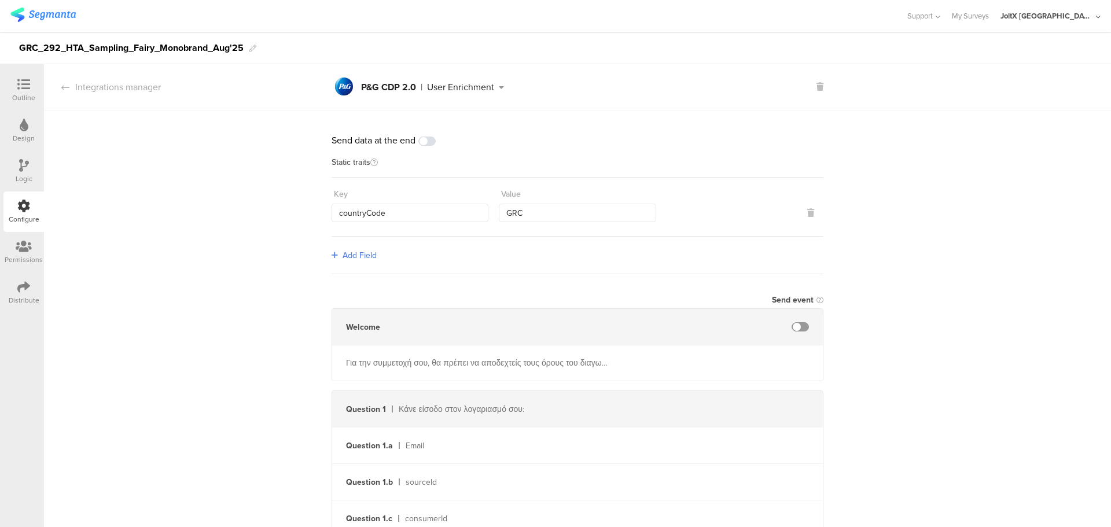
click at [6, 157] on div "Logic" at bounding box center [23, 171] width 40 height 40
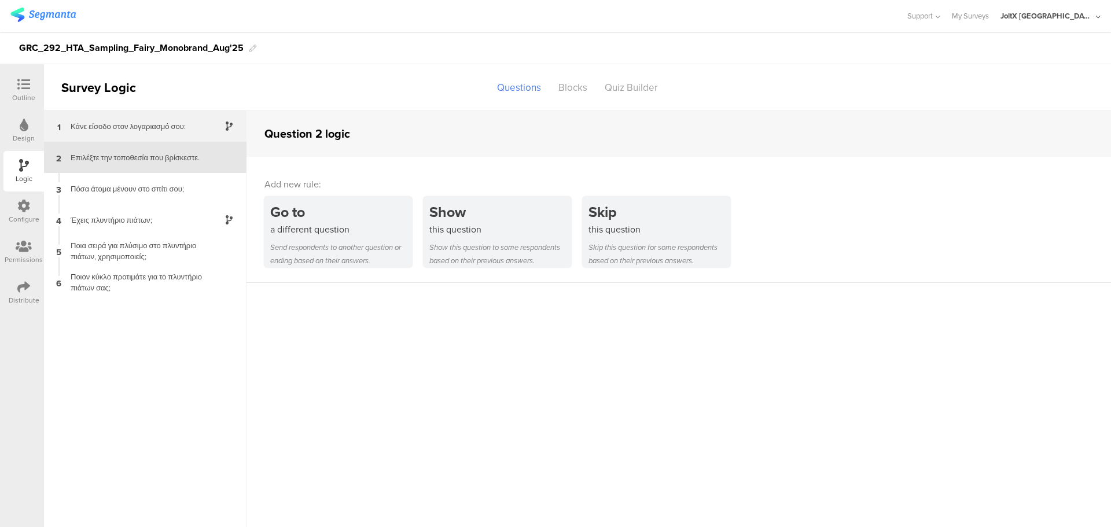
click at [111, 135] on div "1 Κάνε είσοδο στον λογαριασμό σου:" at bounding box center [145, 125] width 202 height 31
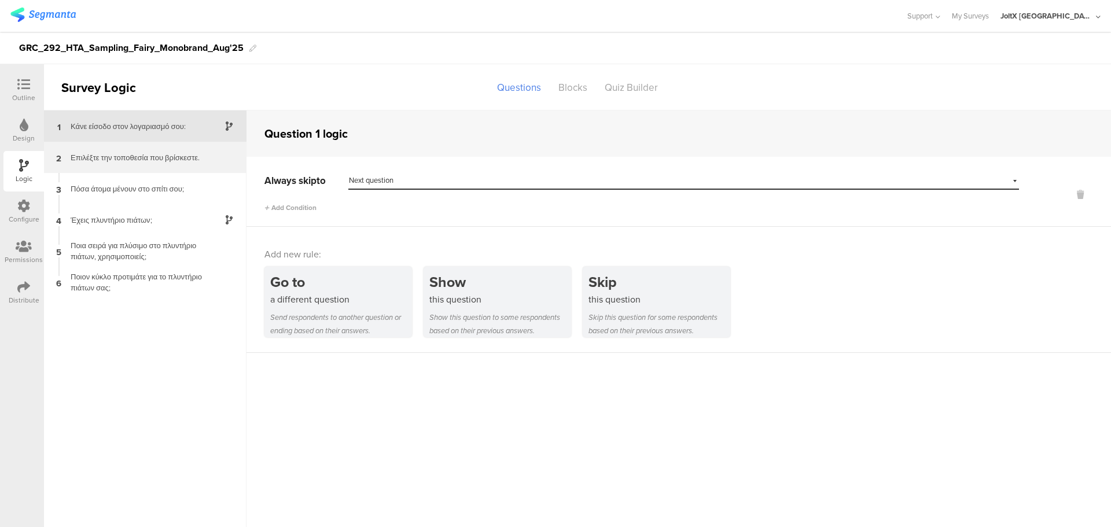
click at [156, 159] on div "Επιλέξτε την τοποθεσία που βρίσκεστε." at bounding box center [136, 157] width 145 height 11
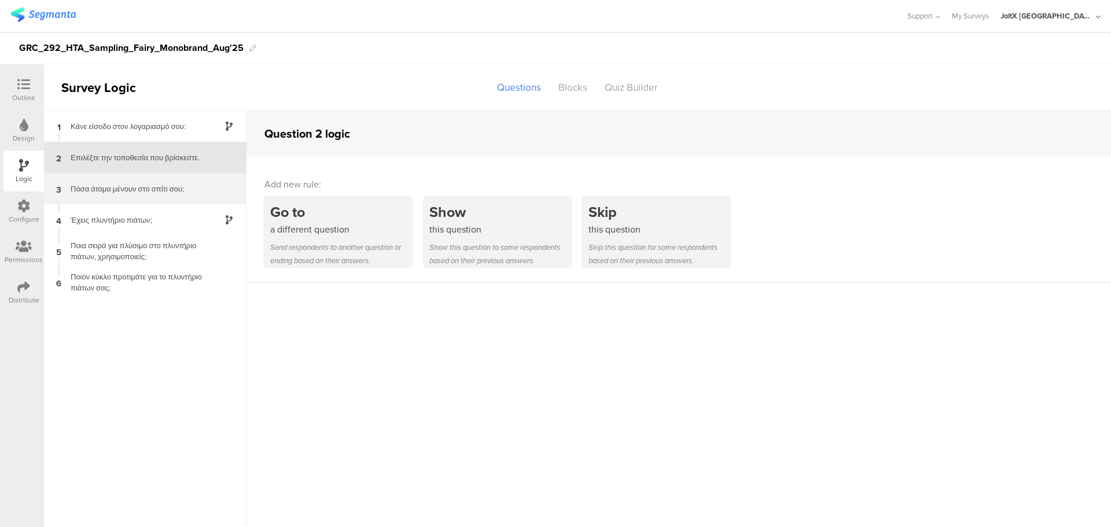
click at [144, 193] on div "Πόσα άτομα μένουν στο σπίτι σου;" at bounding box center [136, 188] width 145 height 11
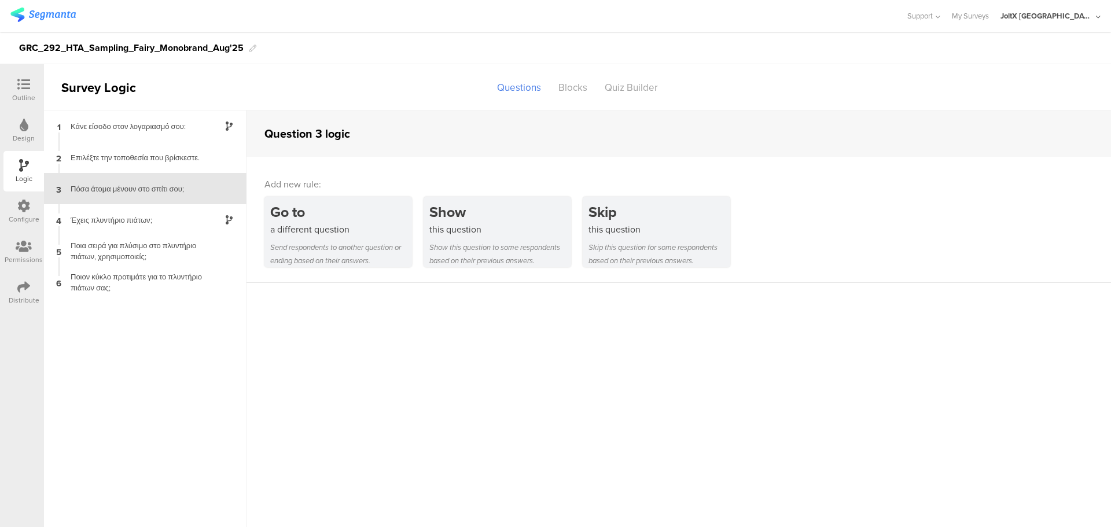
click at [142, 211] on div "4 Έχεις πλυντήριο πιάτων;" at bounding box center [145, 219] width 202 height 31
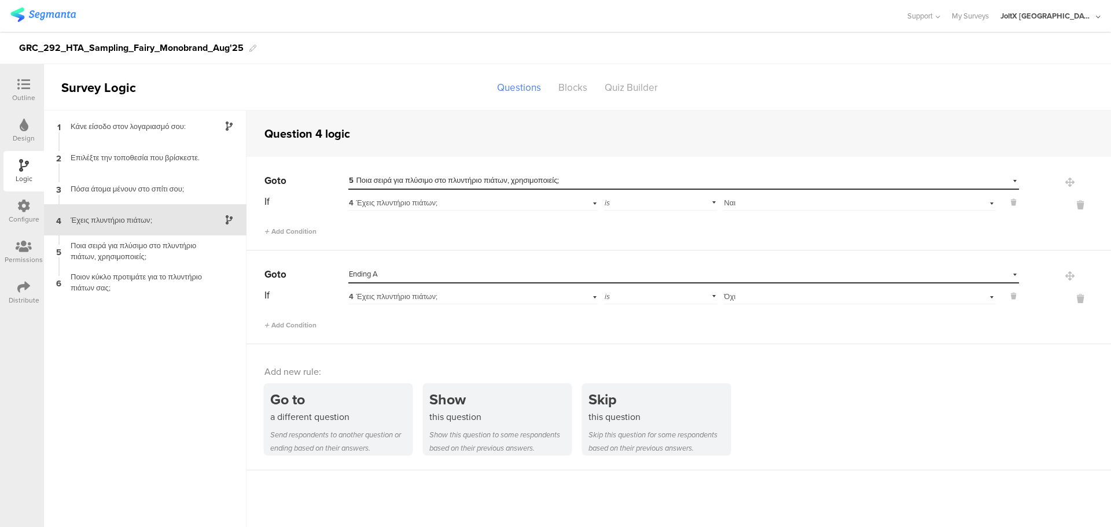
click at [143, 230] on div "4 Έχεις πλυντήριο πιάτων;" at bounding box center [145, 219] width 202 height 31
click at [149, 252] on div "Ποια σειρά για πλύσιμο στο πλυντήριο πιάτων, χρησιμοποιείς;" at bounding box center [136, 251] width 145 height 22
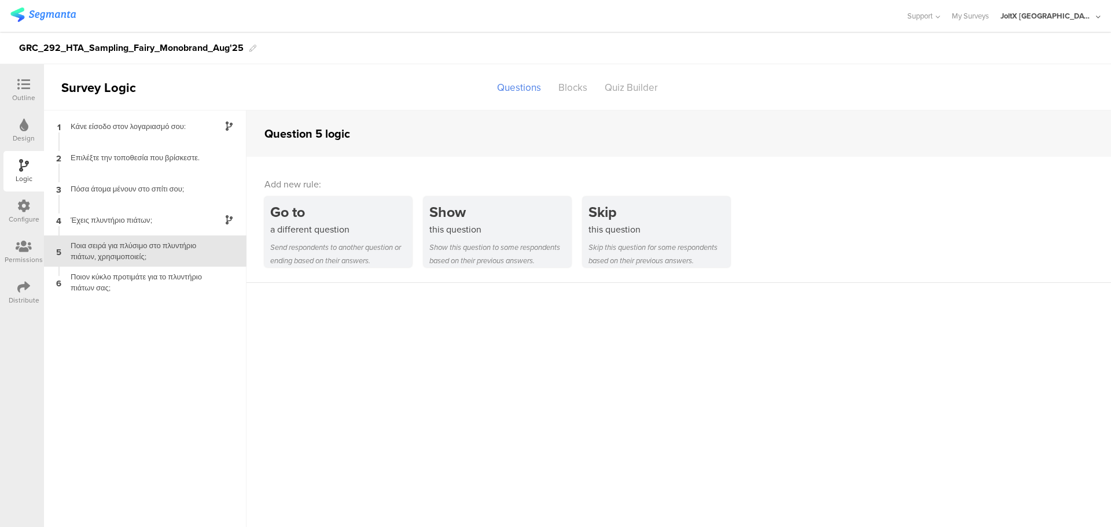
click at [149, 271] on div "6 Ποιον κύκλο προτιμάτε για το πλυντήριο πιάτων σας;" at bounding box center [145, 282] width 202 height 31
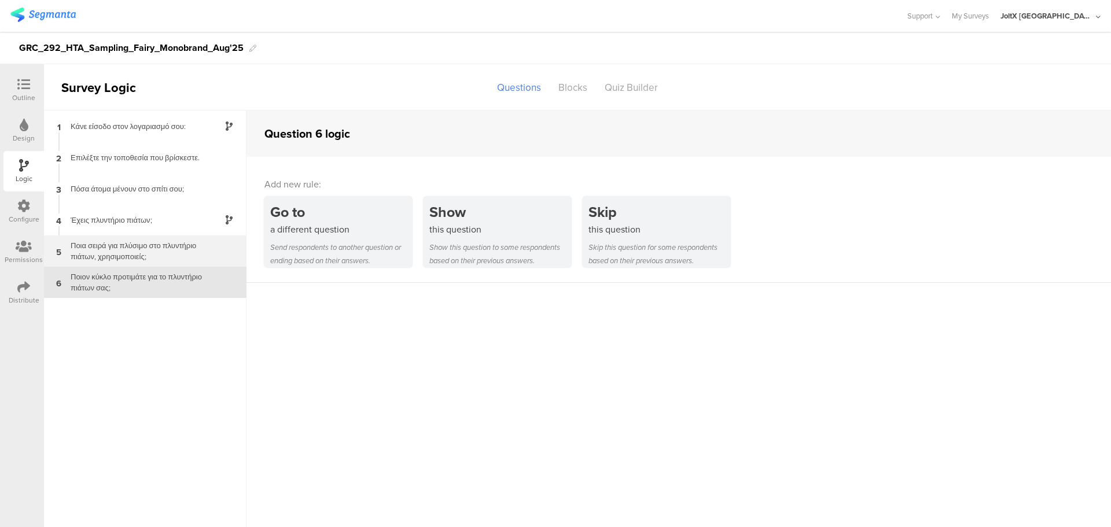
click at [148, 249] on div "Ποια σειρά για πλύσιμο στο πλυντήριο πιάτων, χρησιμοποιείς;" at bounding box center [136, 251] width 145 height 22
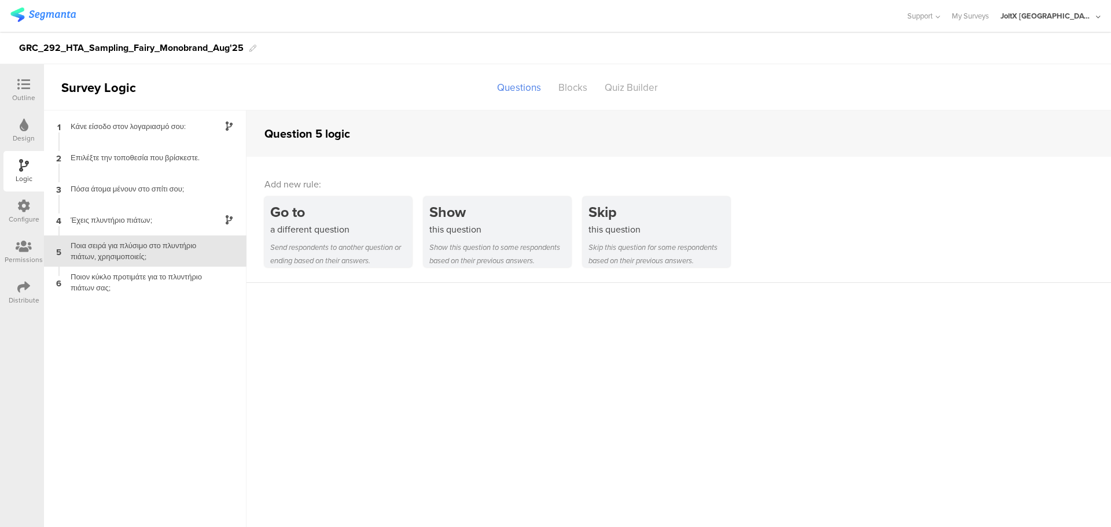
click at [147, 246] on div "Ποια σειρά για πλύσιμο στο πλυντήριο πιάτων, χρησιμοποιείς;" at bounding box center [136, 251] width 145 height 22
click at [147, 233] on div "4 Έχεις πλυντήριο πιάτων;" at bounding box center [145, 219] width 202 height 31
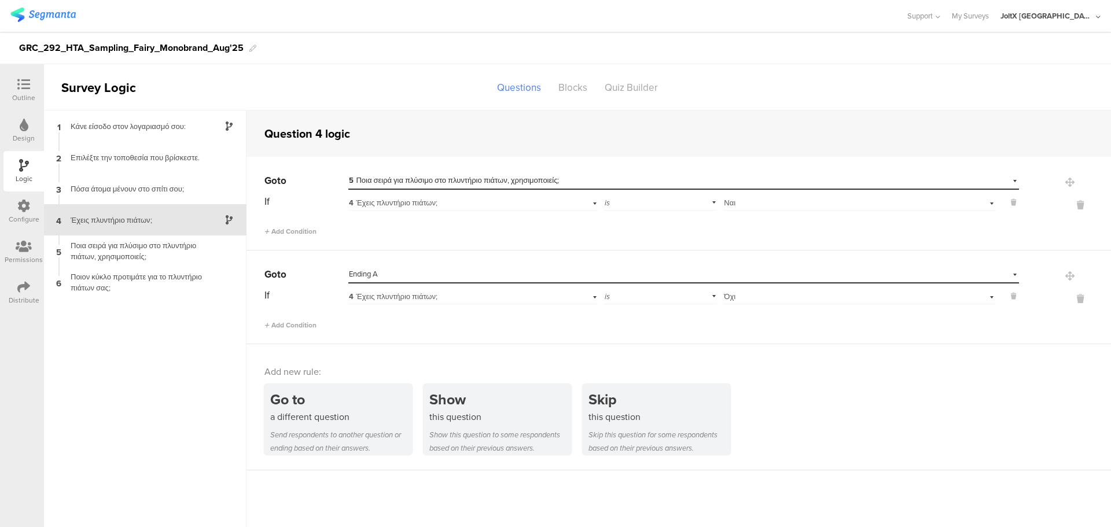
click at [146, 216] on div "Έχεις πλυντήριο πιάτων;" at bounding box center [136, 220] width 145 height 11
click at [160, 137] on div "1 Κάνε είσοδο στον λογαριασμό σου:" at bounding box center [145, 125] width 202 height 31
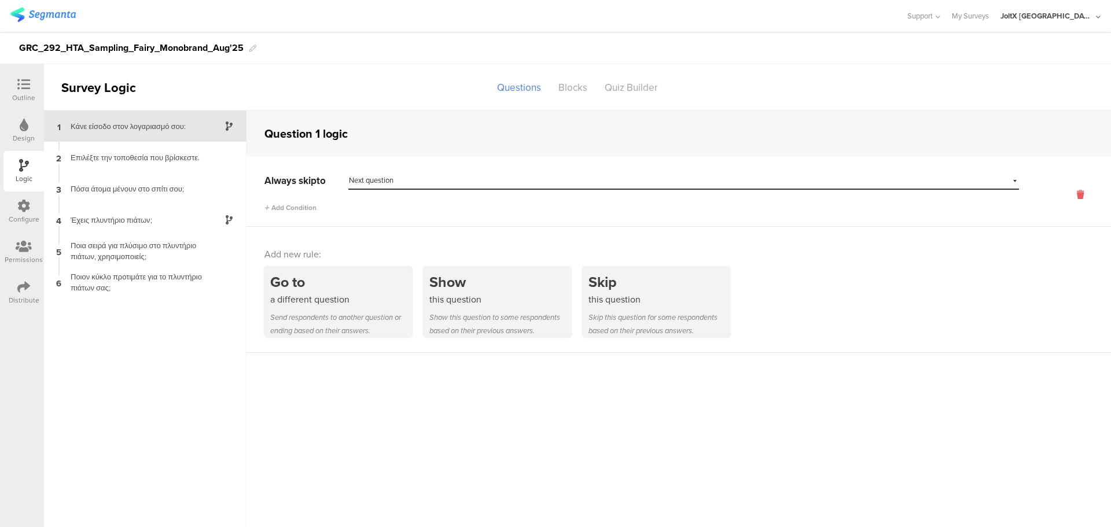
click at [1075, 193] on icon at bounding box center [1080, 194] width 28 height 13
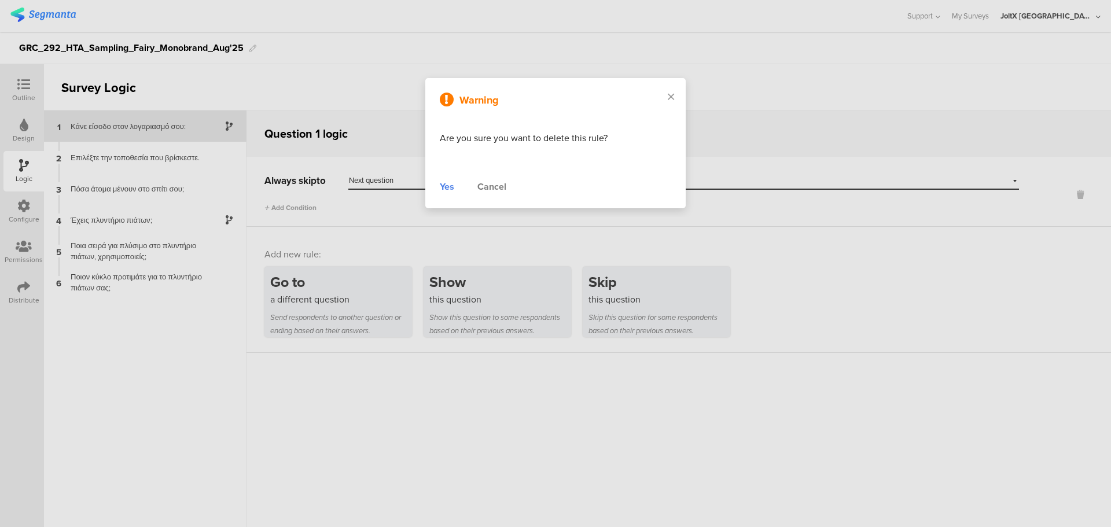
click at [447, 188] on div "Yes" at bounding box center [447, 187] width 14 height 14
